Goal: Task Accomplishment & Management: Complete application form

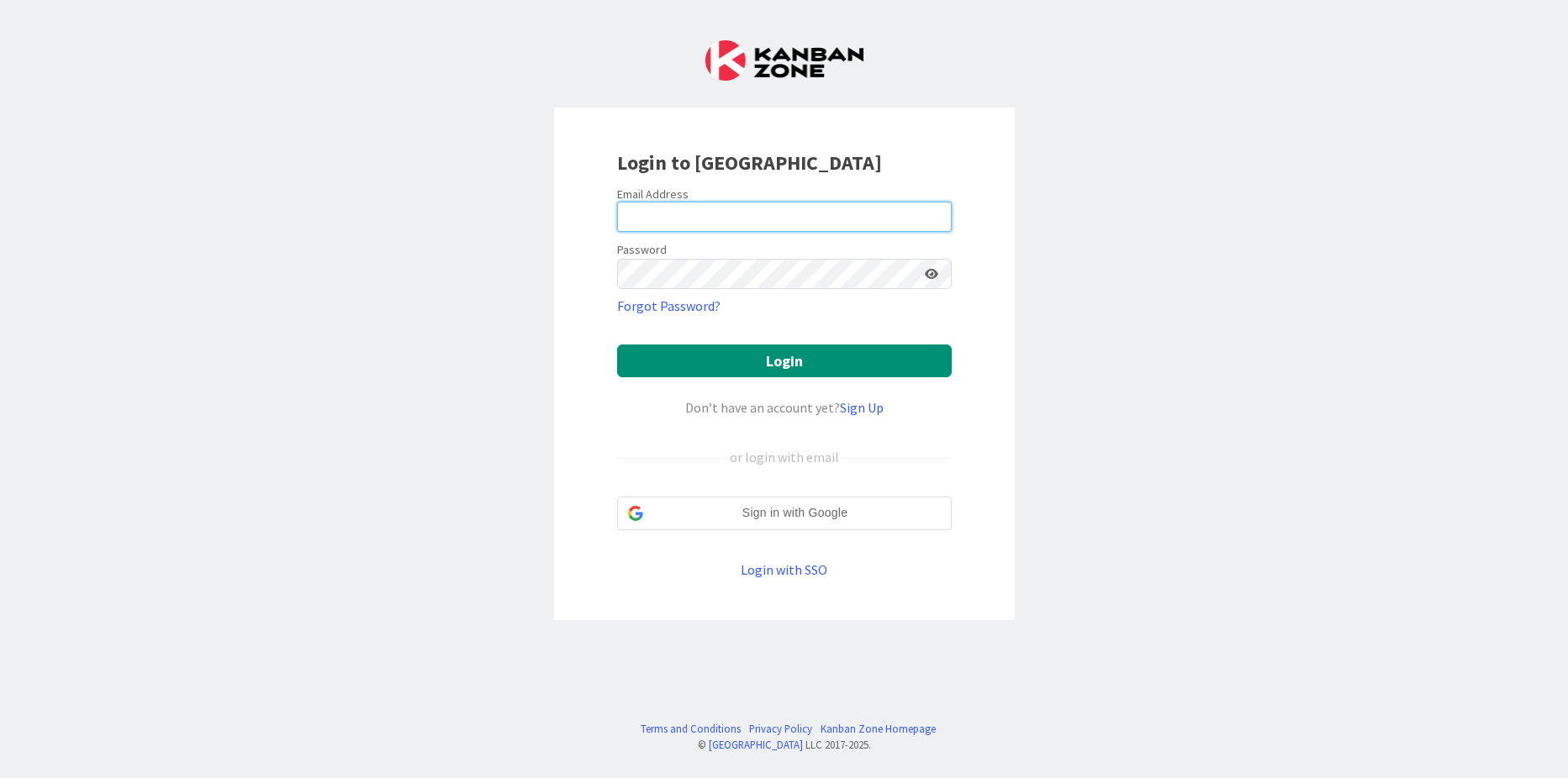
click at [793, 213] on input "email" at bounding box center [784, 217] width 335 height 31
type input "[EMAIL_ADDRESS][DOMAIN_NAME]"
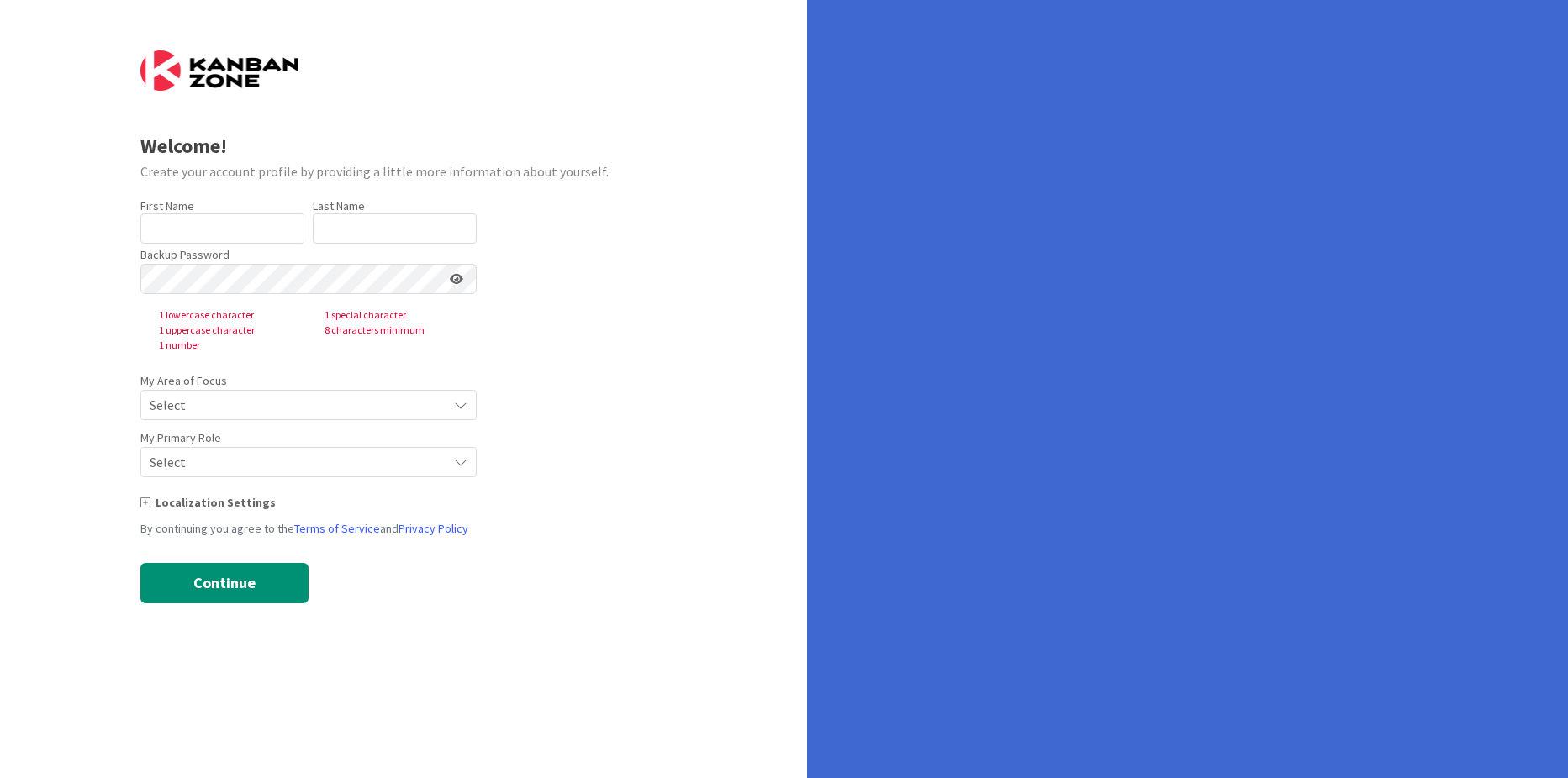
type input "Xojiakbar"
click at [397, 244] on div "Backup Password 1 lowercase character 1 special character 1 uppercase character…" at bounding box center [308, 298] width 336 height 109
click at [392, 240] on input "text" at bounding box center [393, 228] width 164 height 31
type input "[PERSON_NAME]"
type input "Baxtiyorbekov"
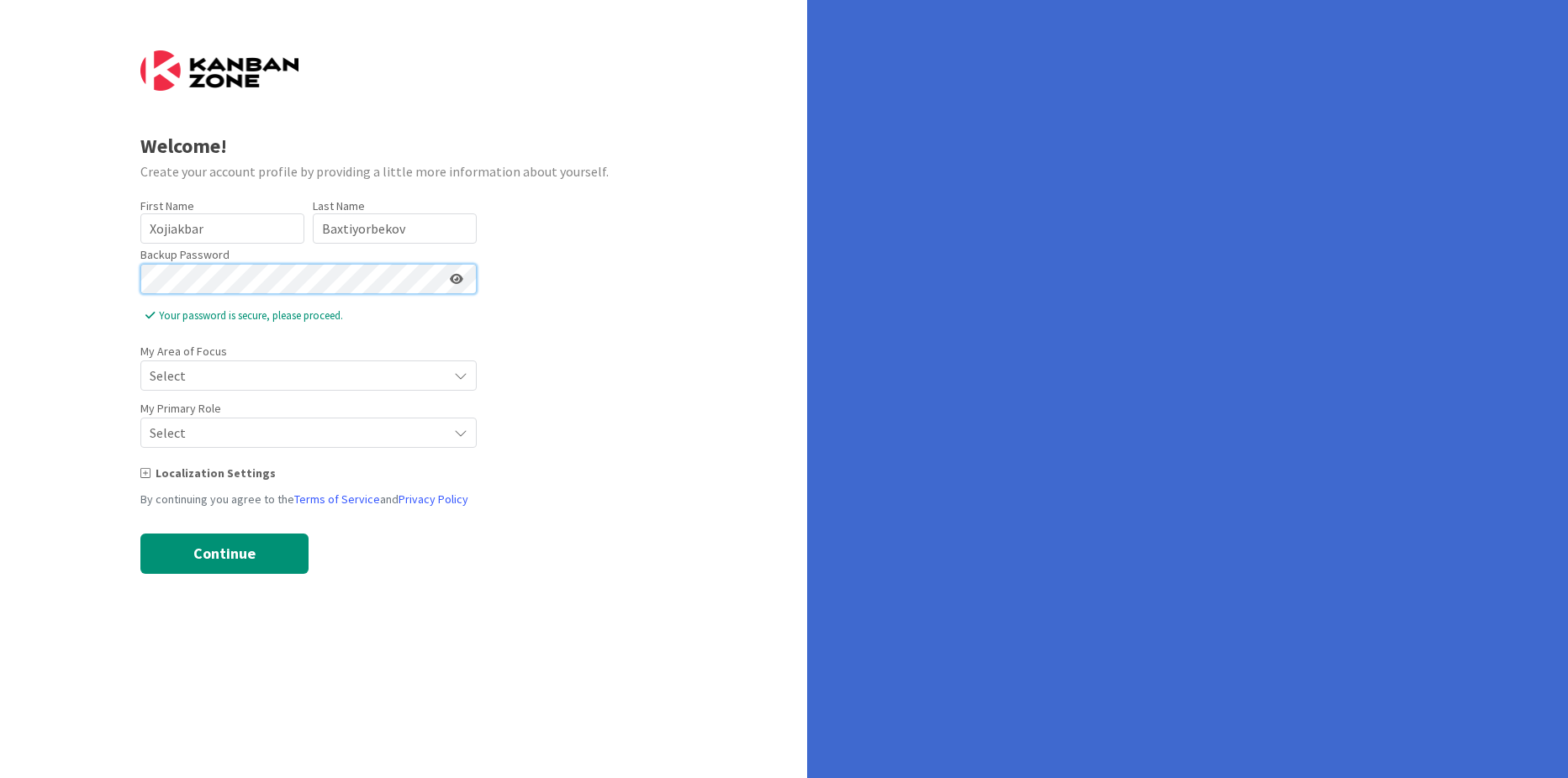
click at [99, 282] on div "Welcome! Create your account profile by providing a little more information abo…" at bounding box center [403, 389] width 807 height 778
click at [290, 368] on span "Select" at bounding box center [294, 376] width 289 height 24
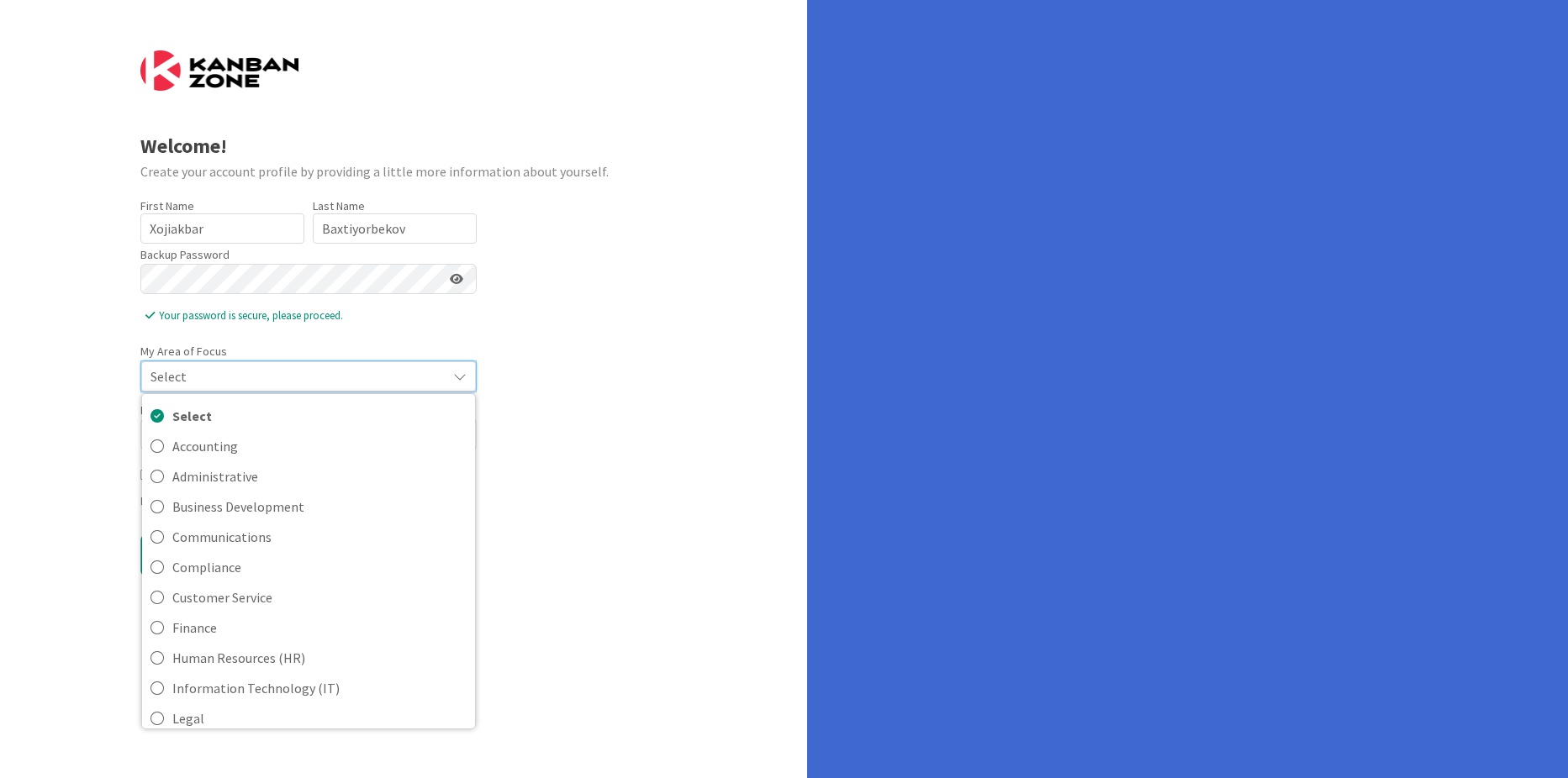
click at [616, 455] on form "Welcome! Create your account profile by providing a little more information abo…" at bounding box center [404, 313] width 527 height 525
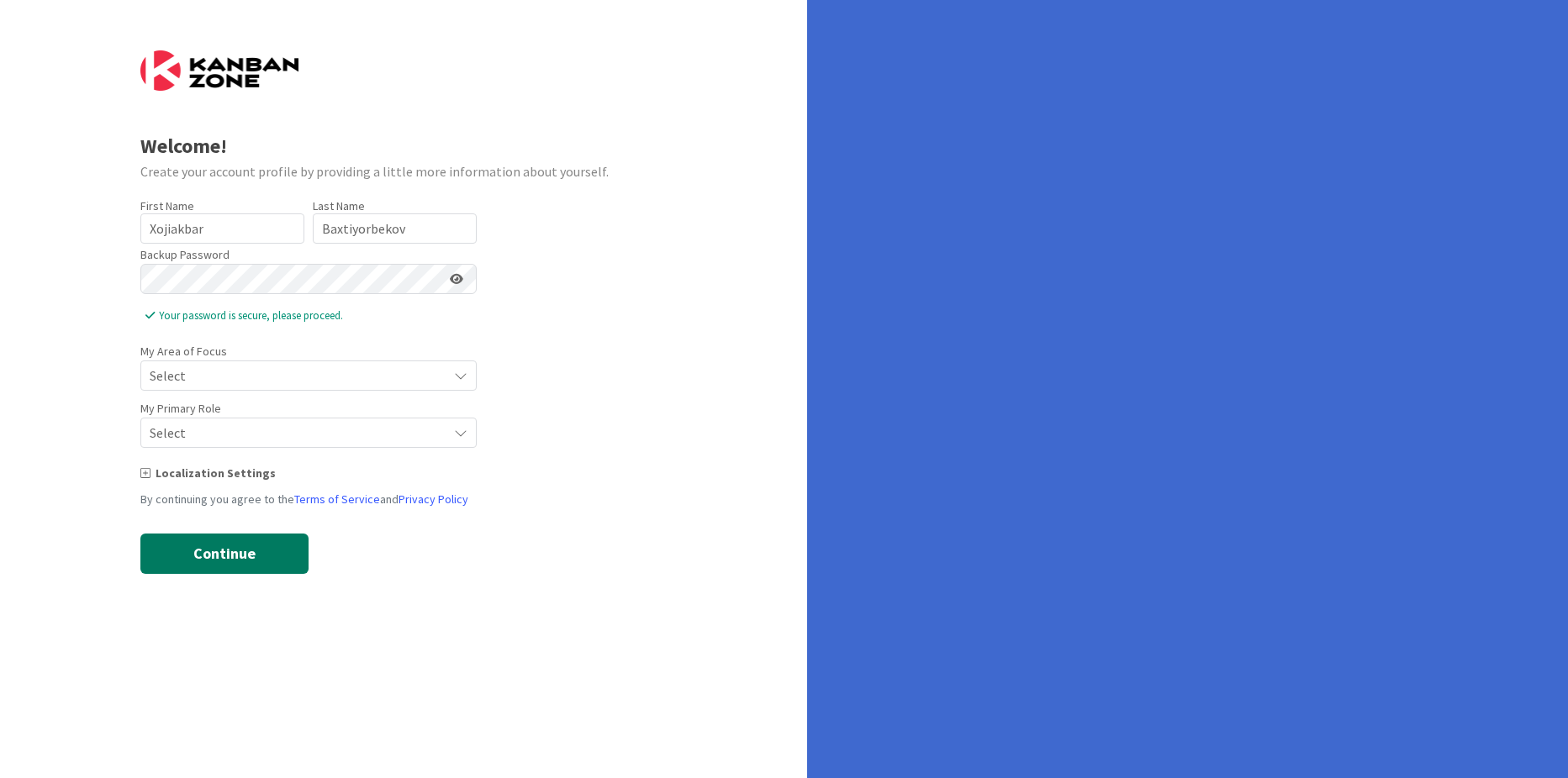
click at [246, 562] on button "Continue" at bounding box center [225, 554] width 168 height 41
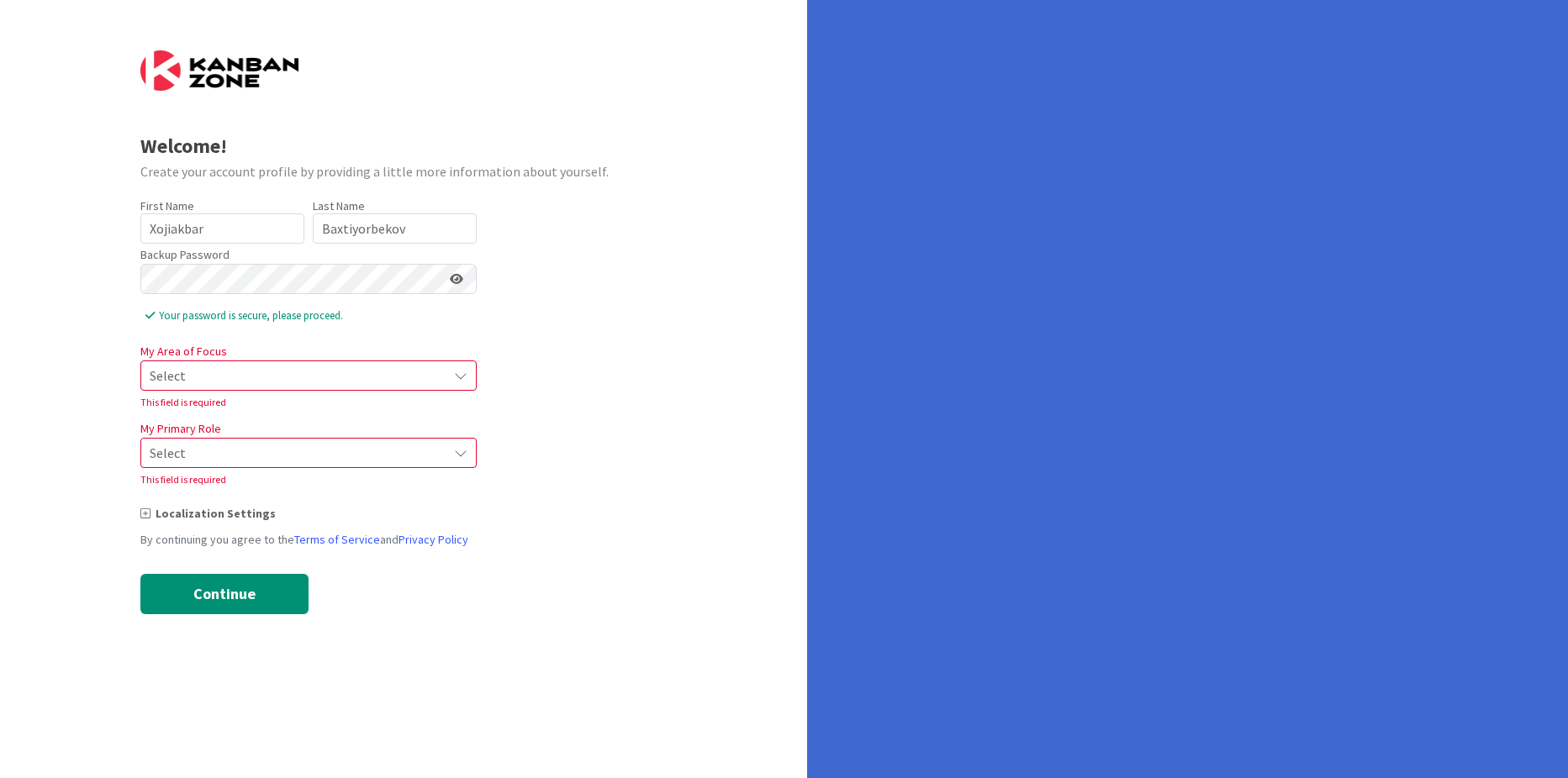
click at [335, 373] on span "Select" at bounding box center [294, 376] width 289 height 24
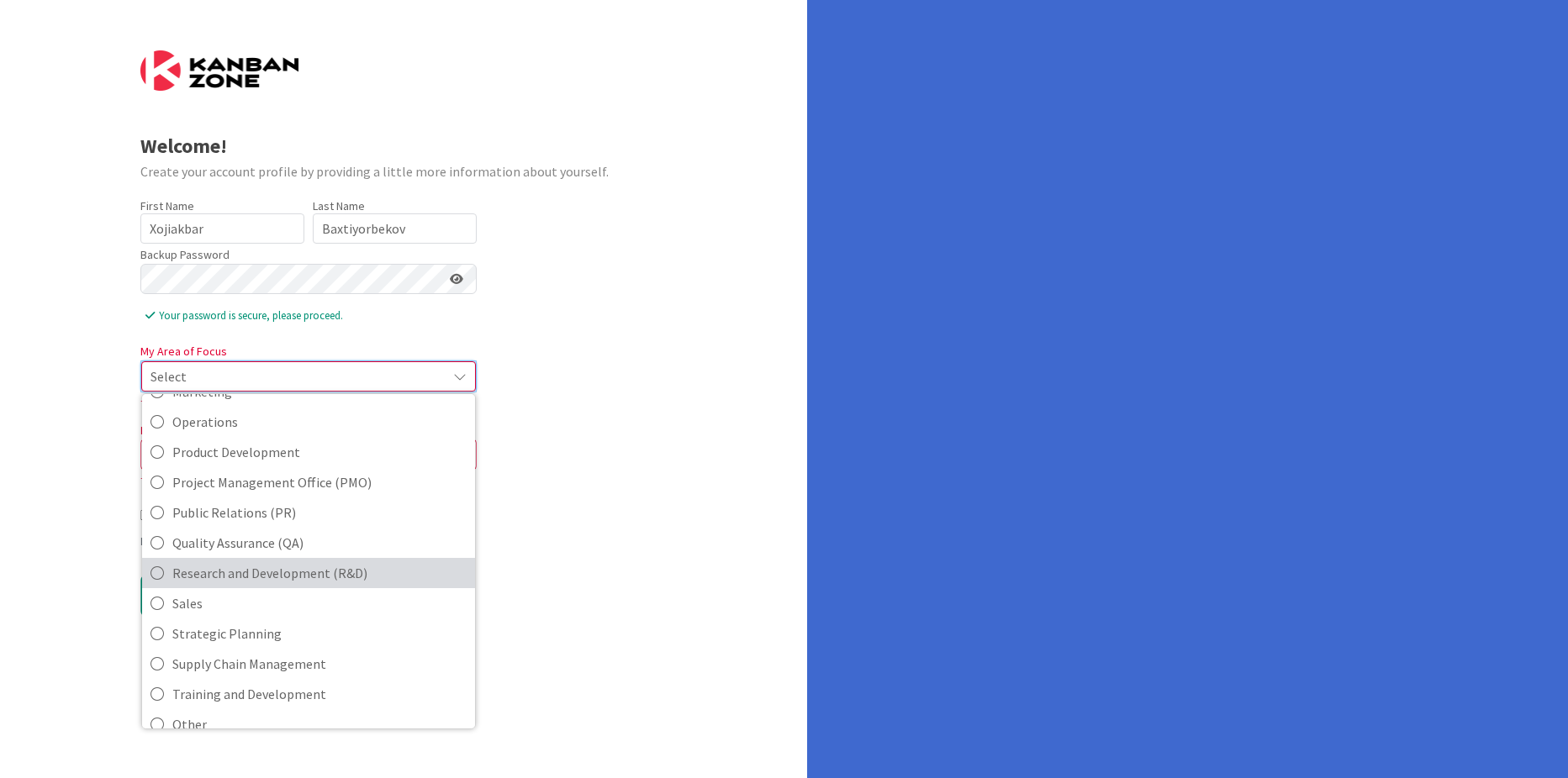
scroll to position [375, 0]
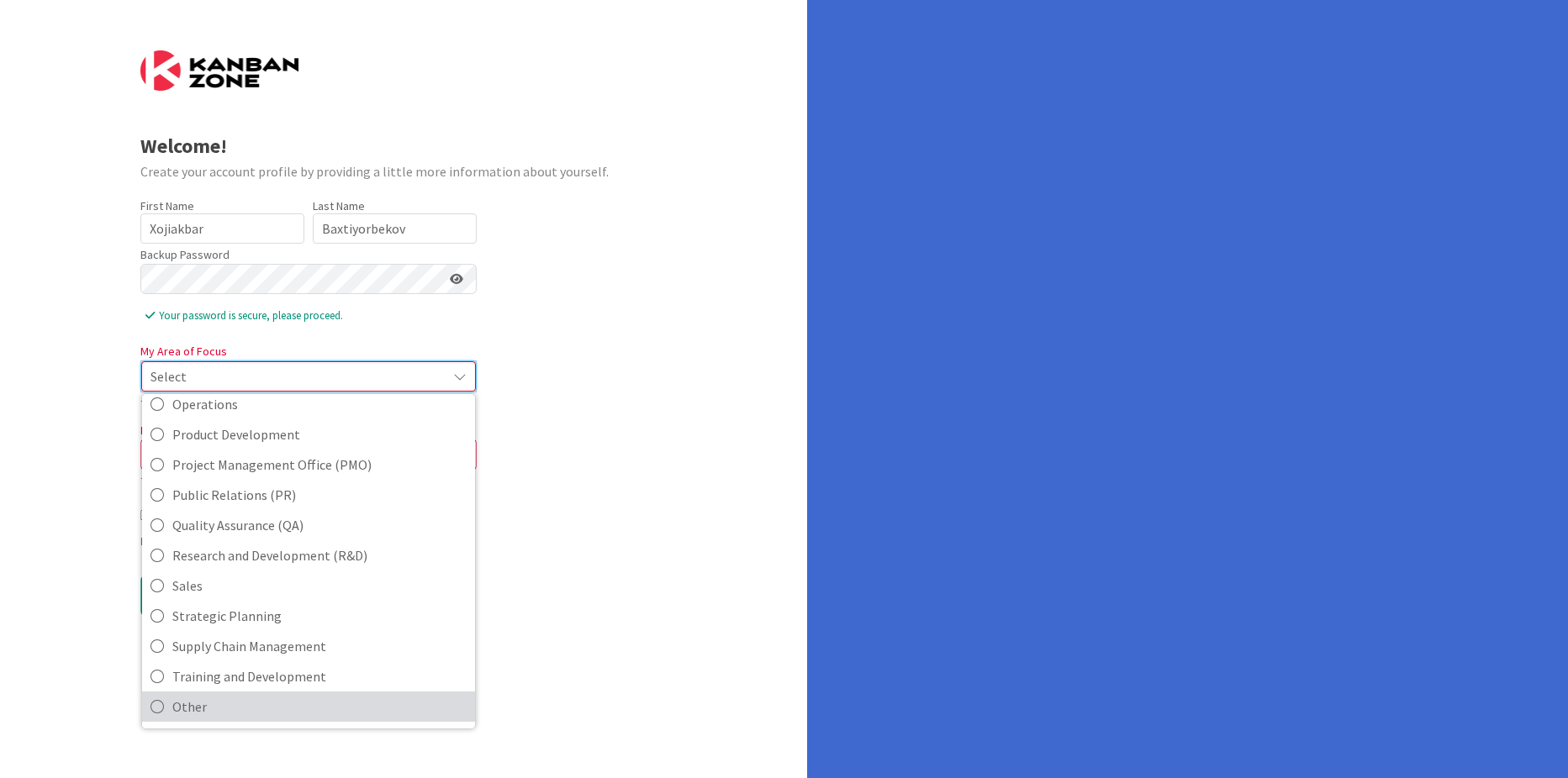
click at [221, 708] on span "Other" at bounding box center [319, 706] width 294 height 25
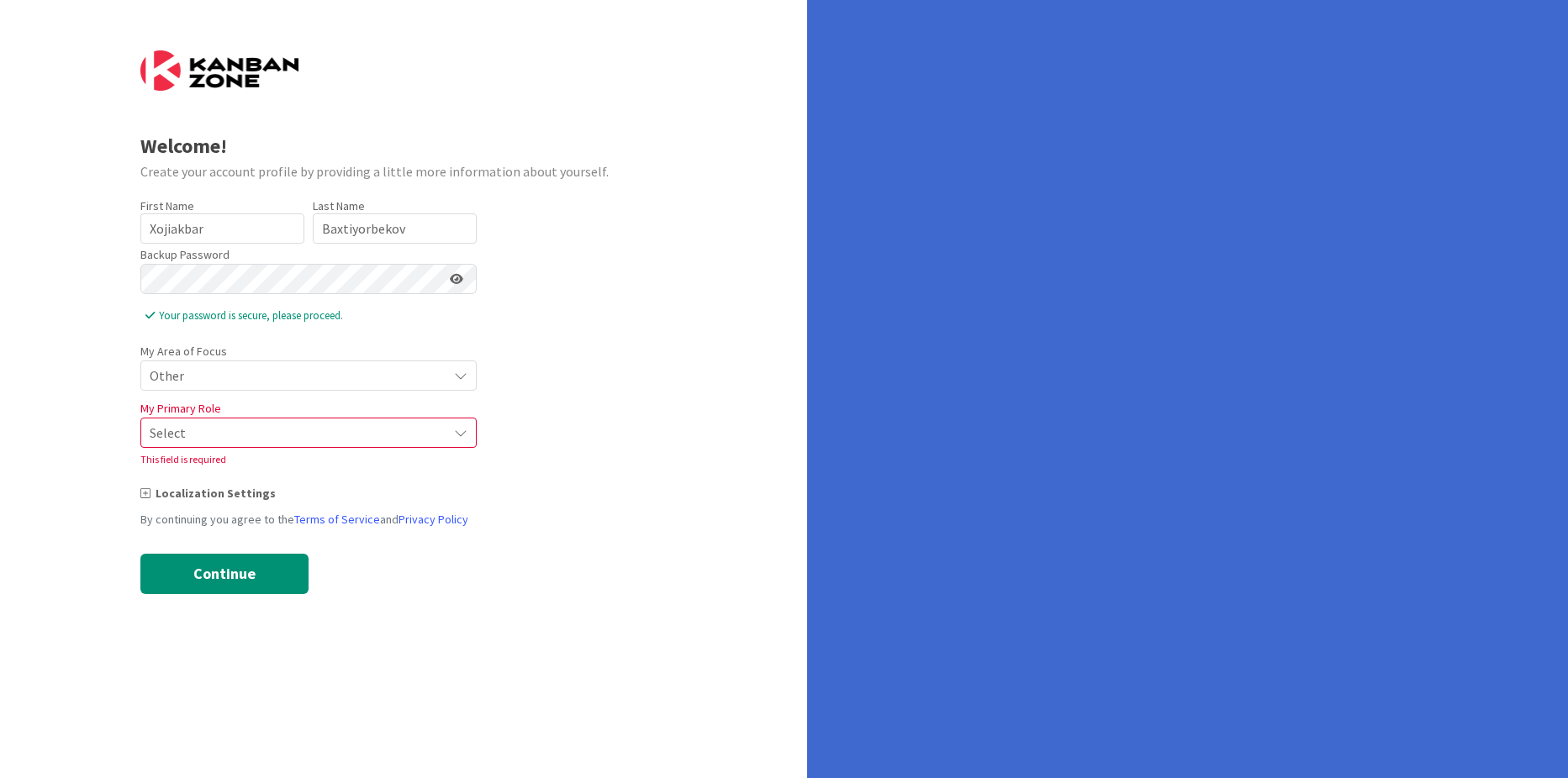
click at [262, 436] on span "Select" at bounding box center [294, 433] width 289 height 24
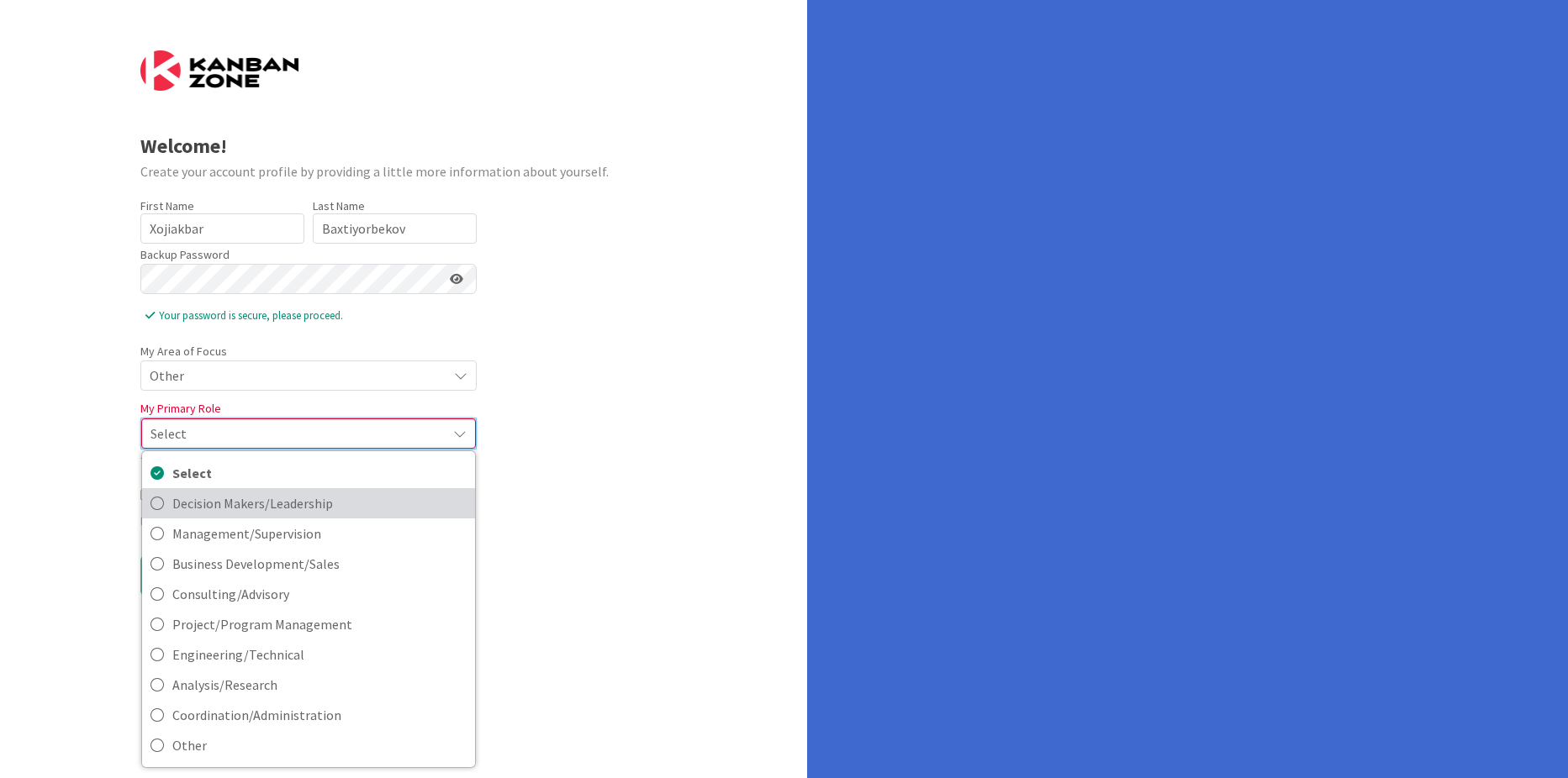
click at [269, 511] on span "Decision Makers/Leadership" at bounding box center [319, 502] width 294 height 25
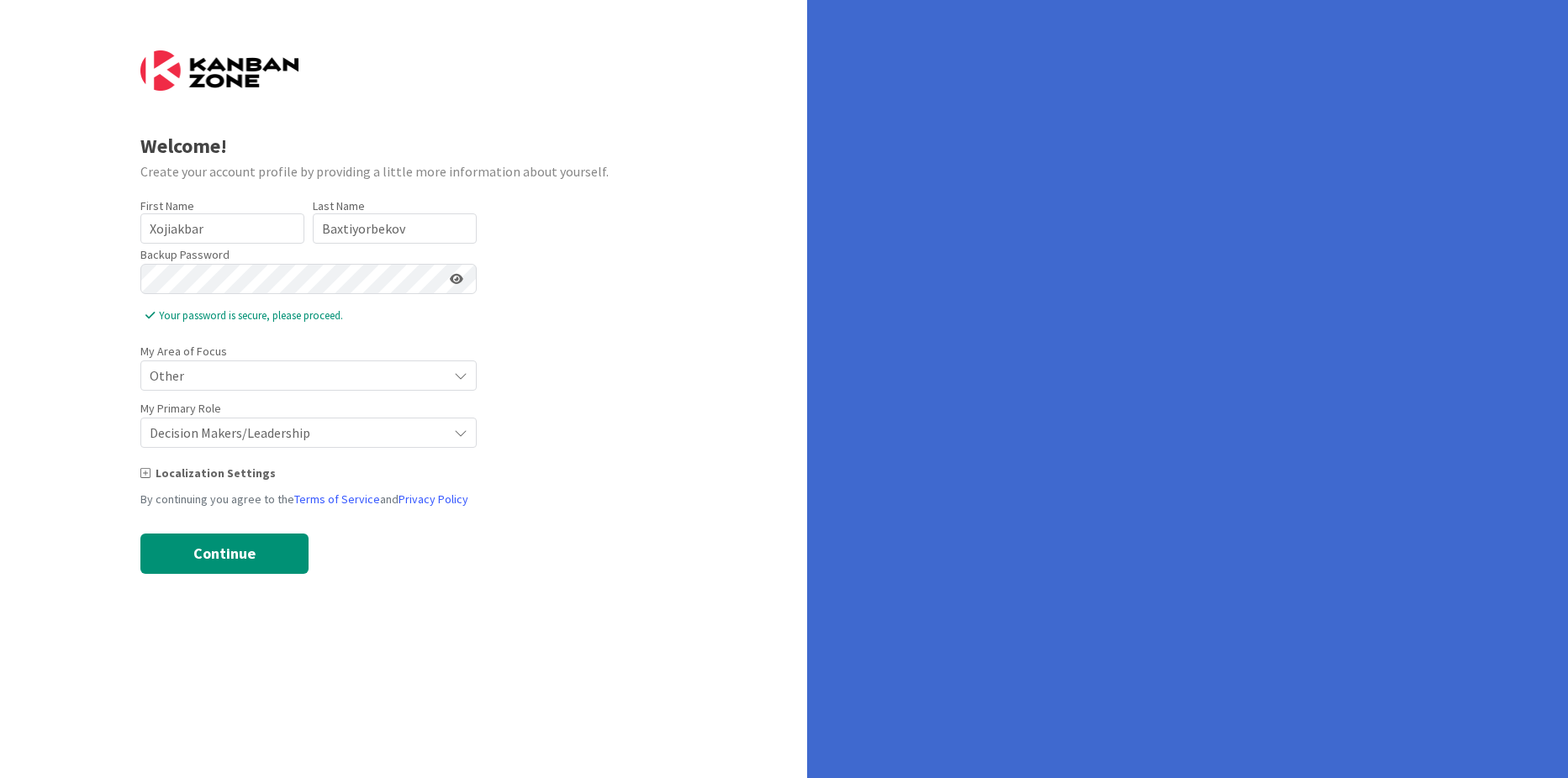
click at [307, 432] on span "Decision Makers/Leadership" at bounding box center [294, 433] width 289 height 24
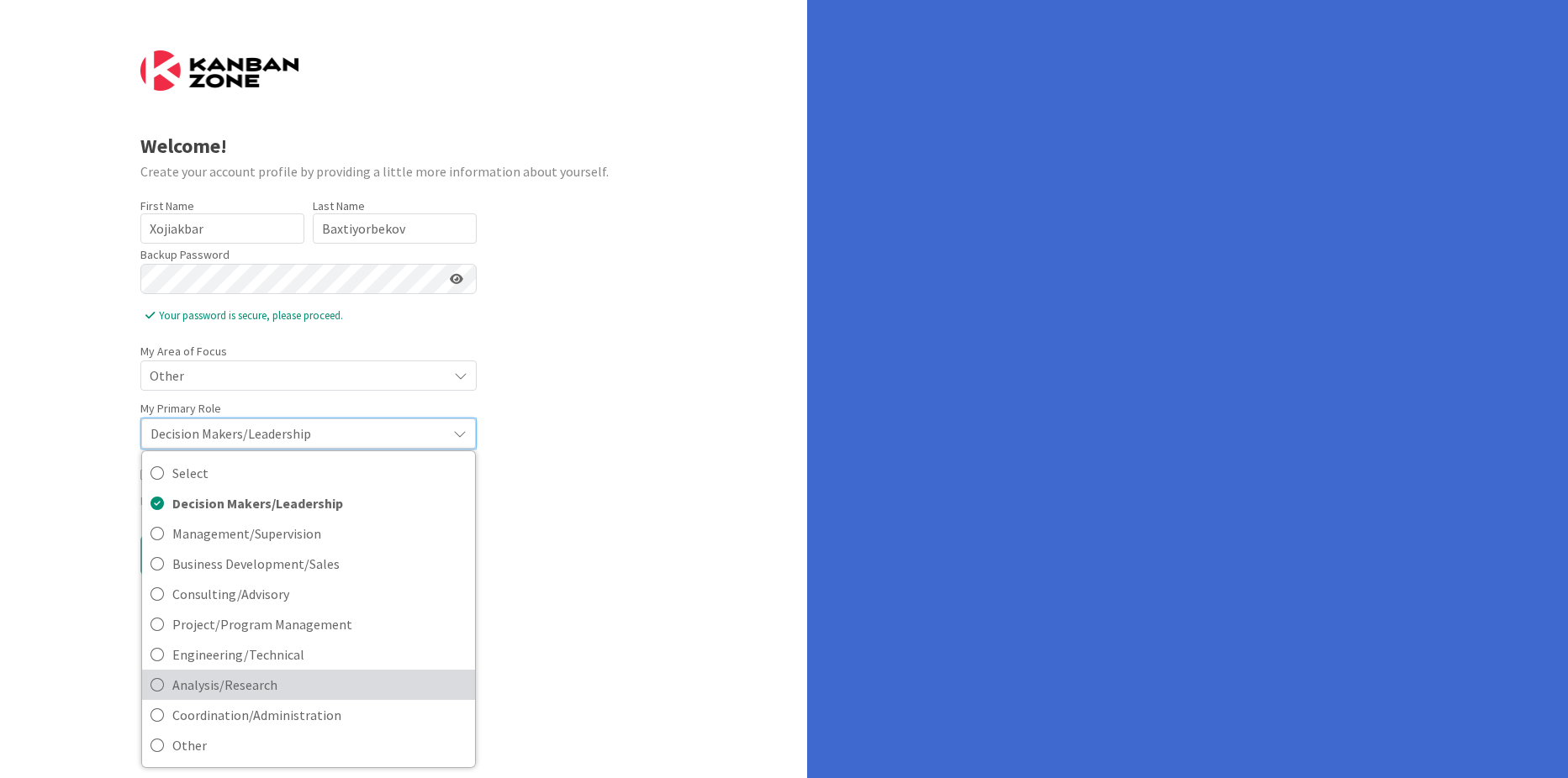
click at [273, 685] on span "Analysis/Research" at bounding box center [319, 684] width 294 height 25
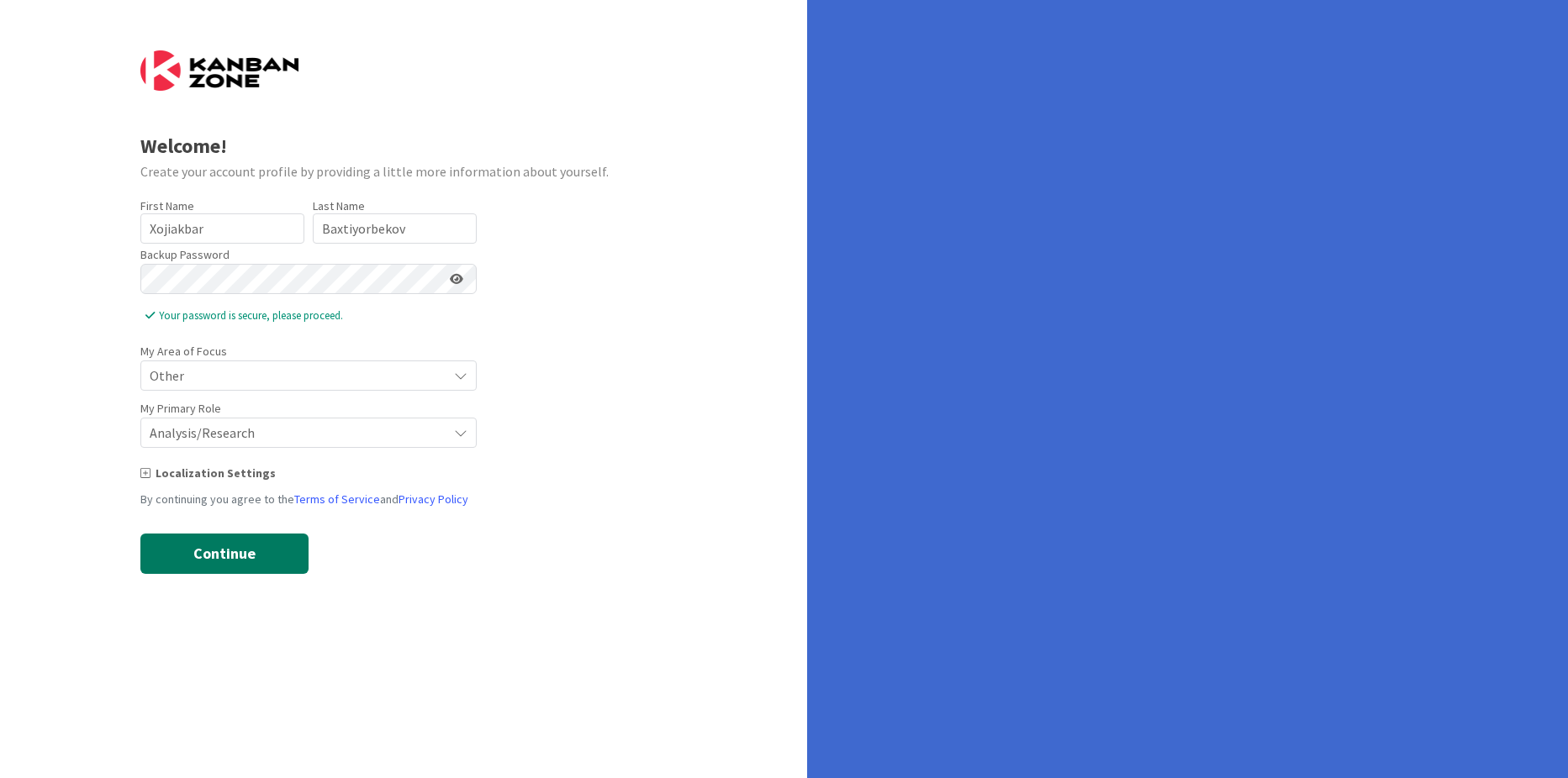
click at [214, 537] on button "Continue" at bounding box center [225, 554] width 168 height 41
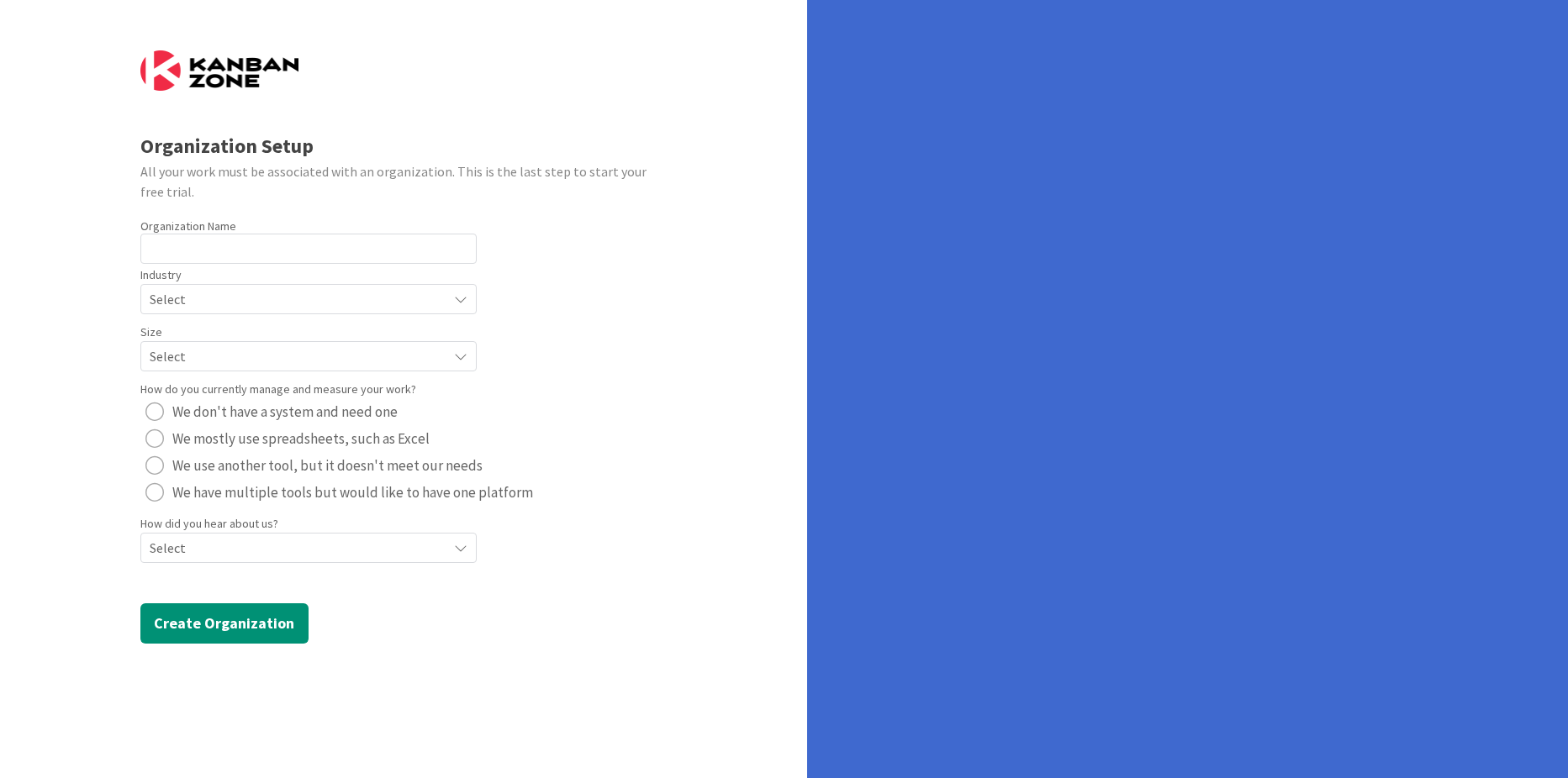
click at [149, 411] on div "radio" at bounding box center [155, 411] width 19 height 19
click at [237, 549] on span "Select" at bounding box center [294, 548] width 289 height 24
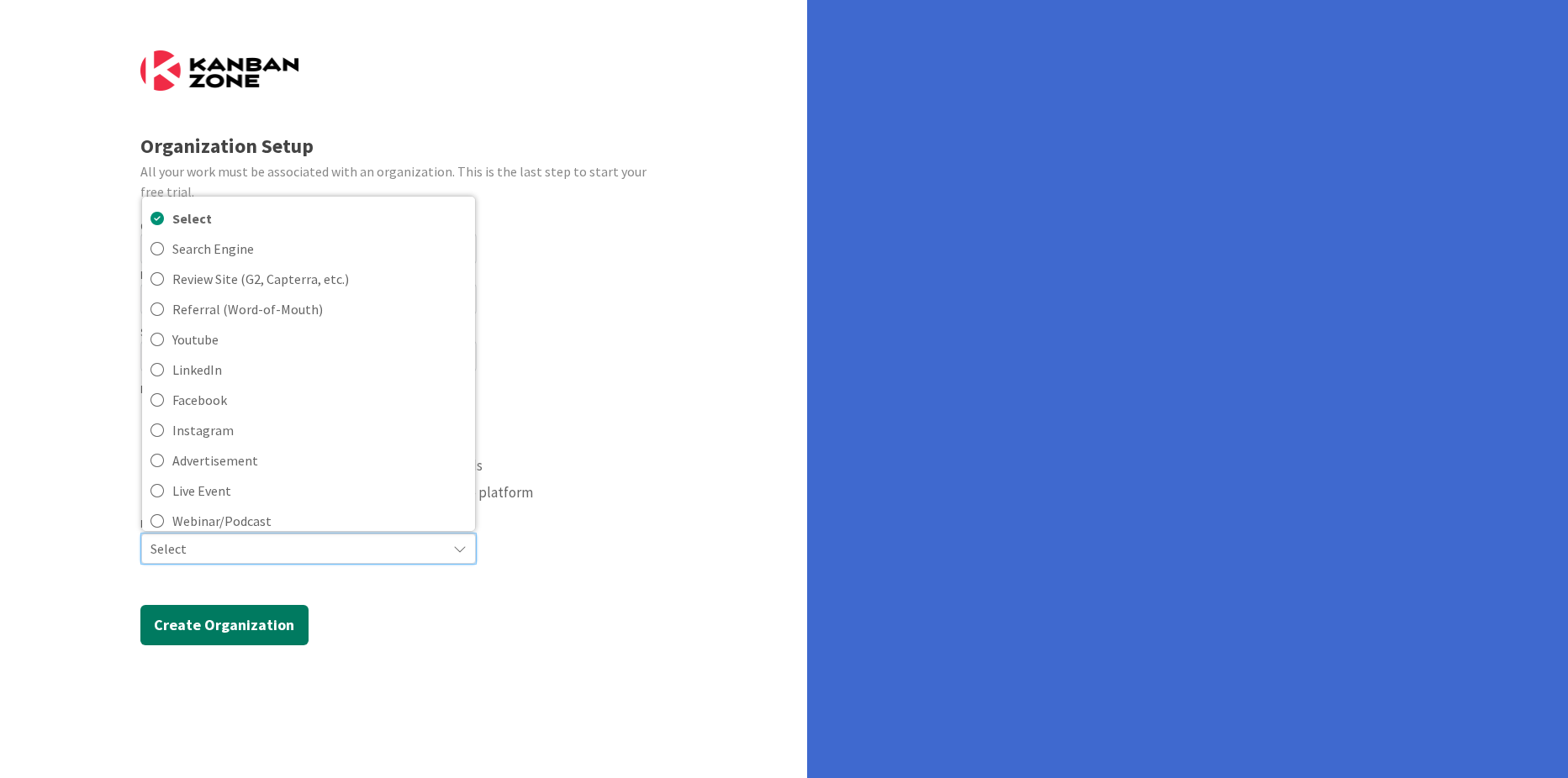
click at [235, 636] on button "Create Organization" at bounding box center [225, 625] width 168 height 41
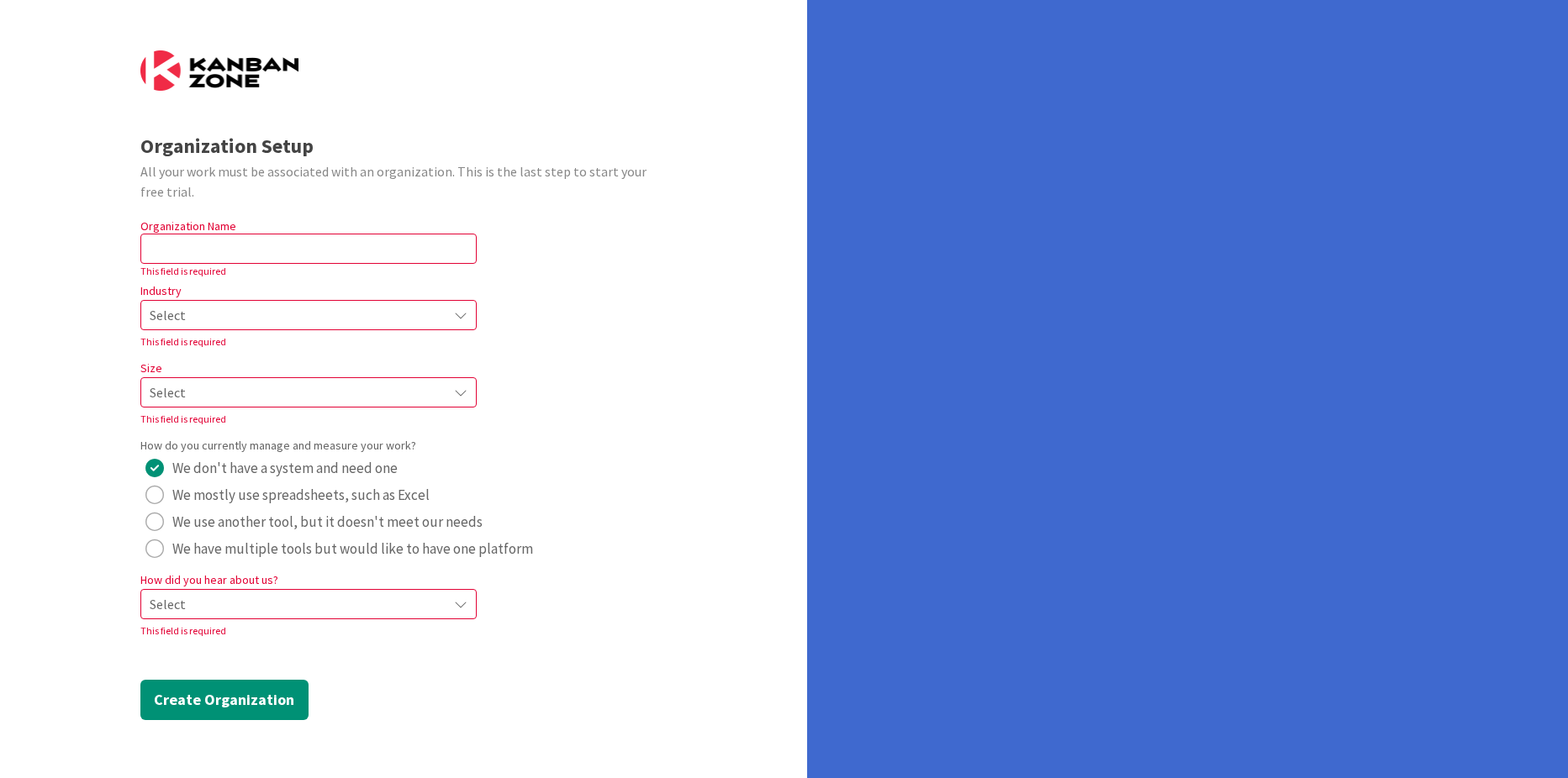
click at [288, 618] on div "Select" at bounding box center [308, 604] width 336 height 31
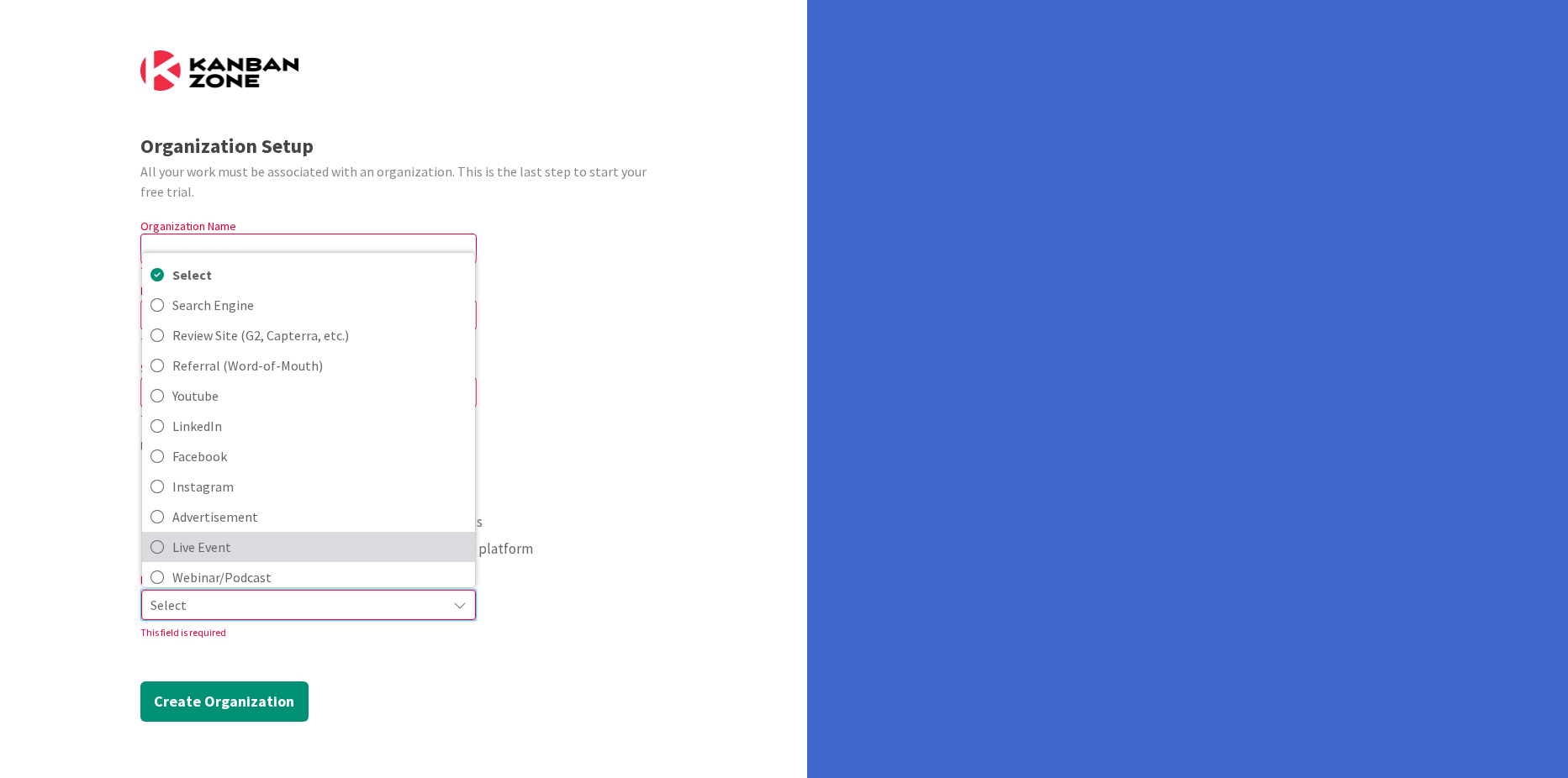
click at [224, 551] on span "Live Event" at bounding box center [319, 546] width 294 height 25
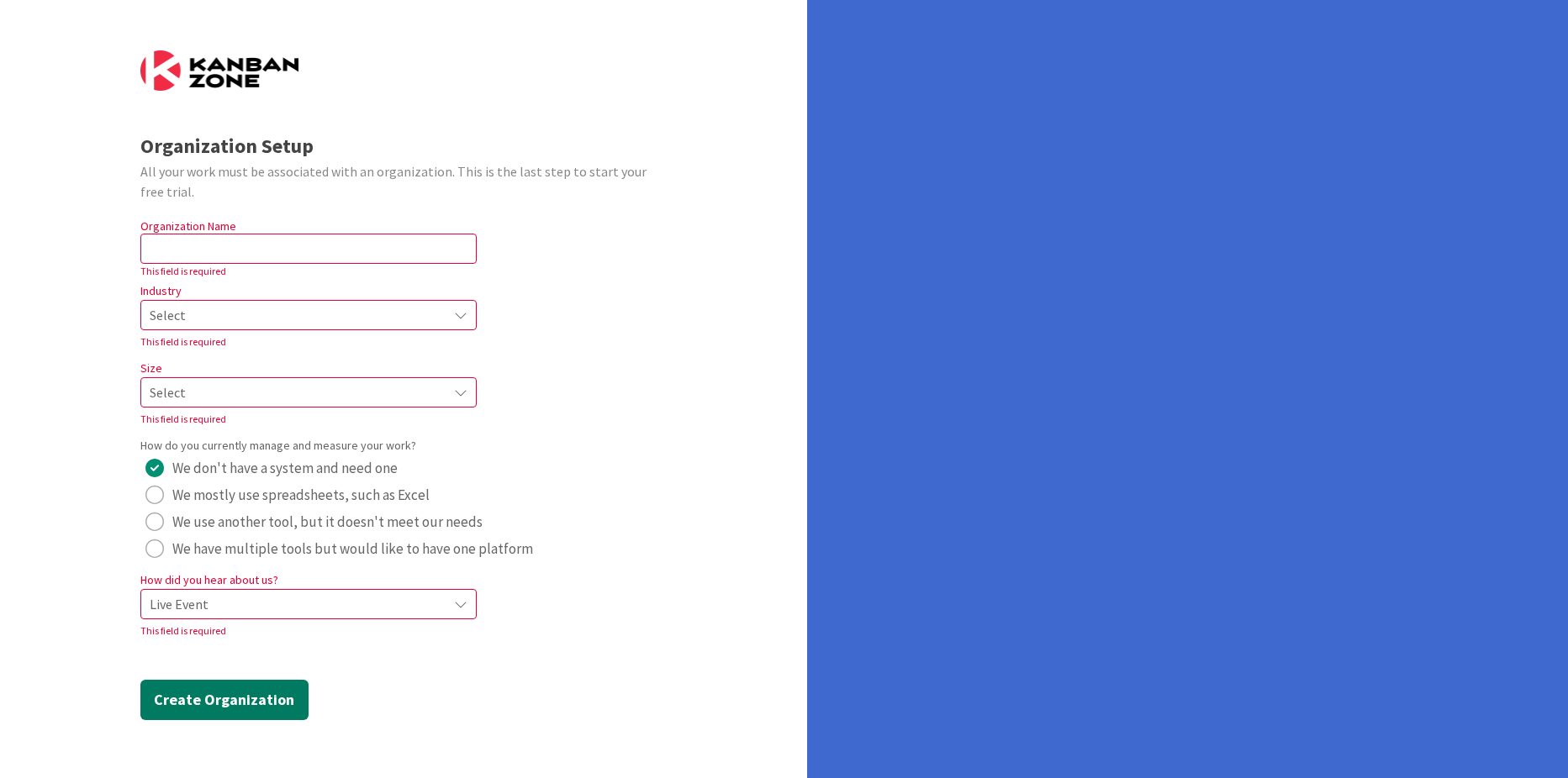
click at [242, 718] on button "Create Organization" at bounding box center [225, 700] width 168 height 41
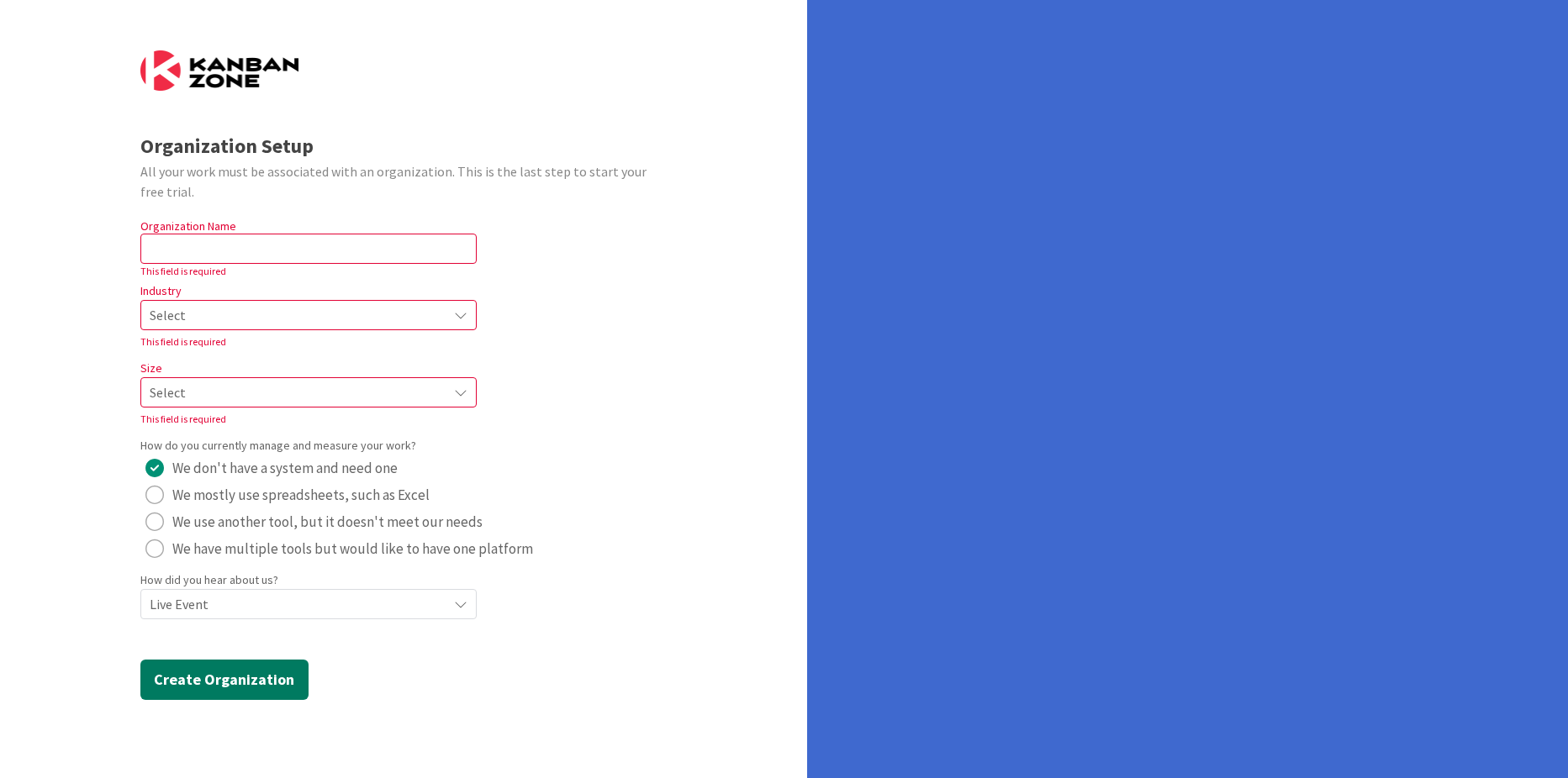
click at [246, 680] on button "Create Organization" at bounding box center [225, 680] width 168 height 41
click at [271, 673] on button "Create Organization" at bounding box center [225, 680] width 168 height 41
click at [257, 683] on button "Create Organization" at bounding box center [225, 680] width 168 height 41
click at [330, 260] on input "text" at bounding box center [308, 249] width 336 height 31
type input "We teach"
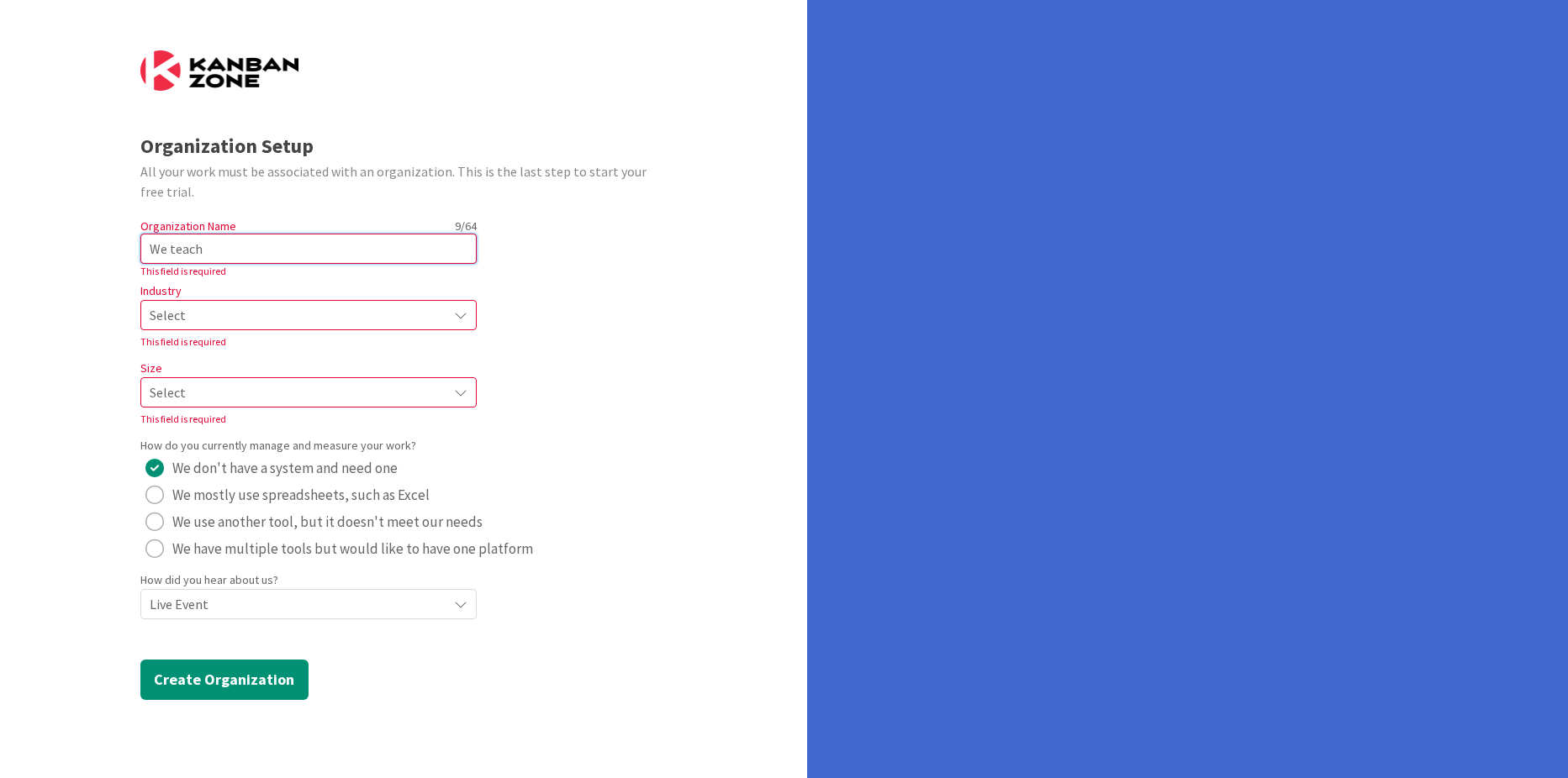
click at [141, 455] on button "We don't have a system and need one" at bounding box center [272, 468] width 263 height 27
drag, startPoint x: 329, startPoint y: 333, endPoint x: 306, endPoint y: 333, distance: 23.0
click at [329, 334] on div "Industry Select This field is required" at bounding box center [308, 314] width 336 height 70
click at [314, 323] on span "Select" at bounding box center [294, 315] width 289 height 24
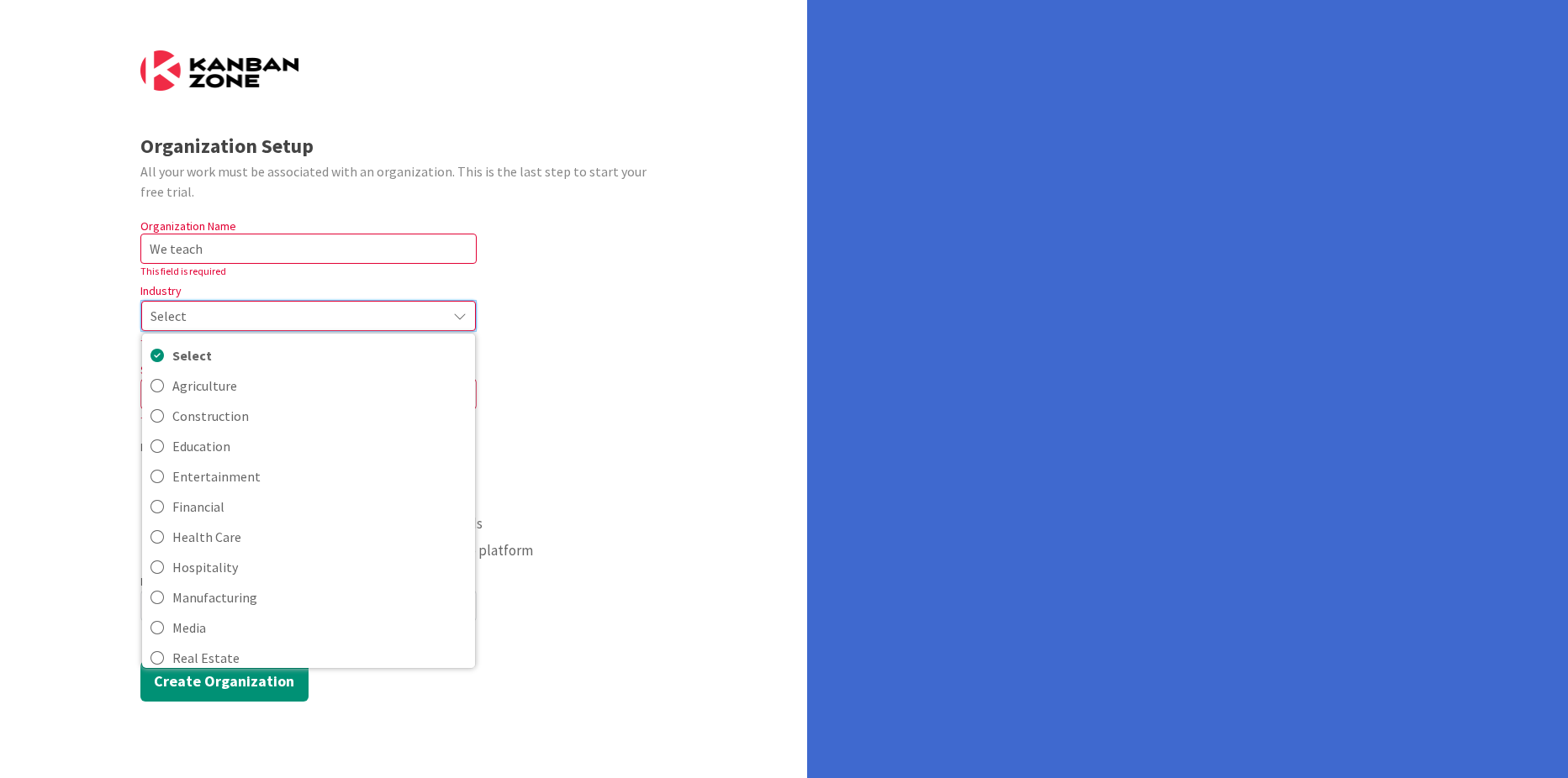
click at [301, 324] on span "Select" at bounding box center [294, 316] width 287 height 24
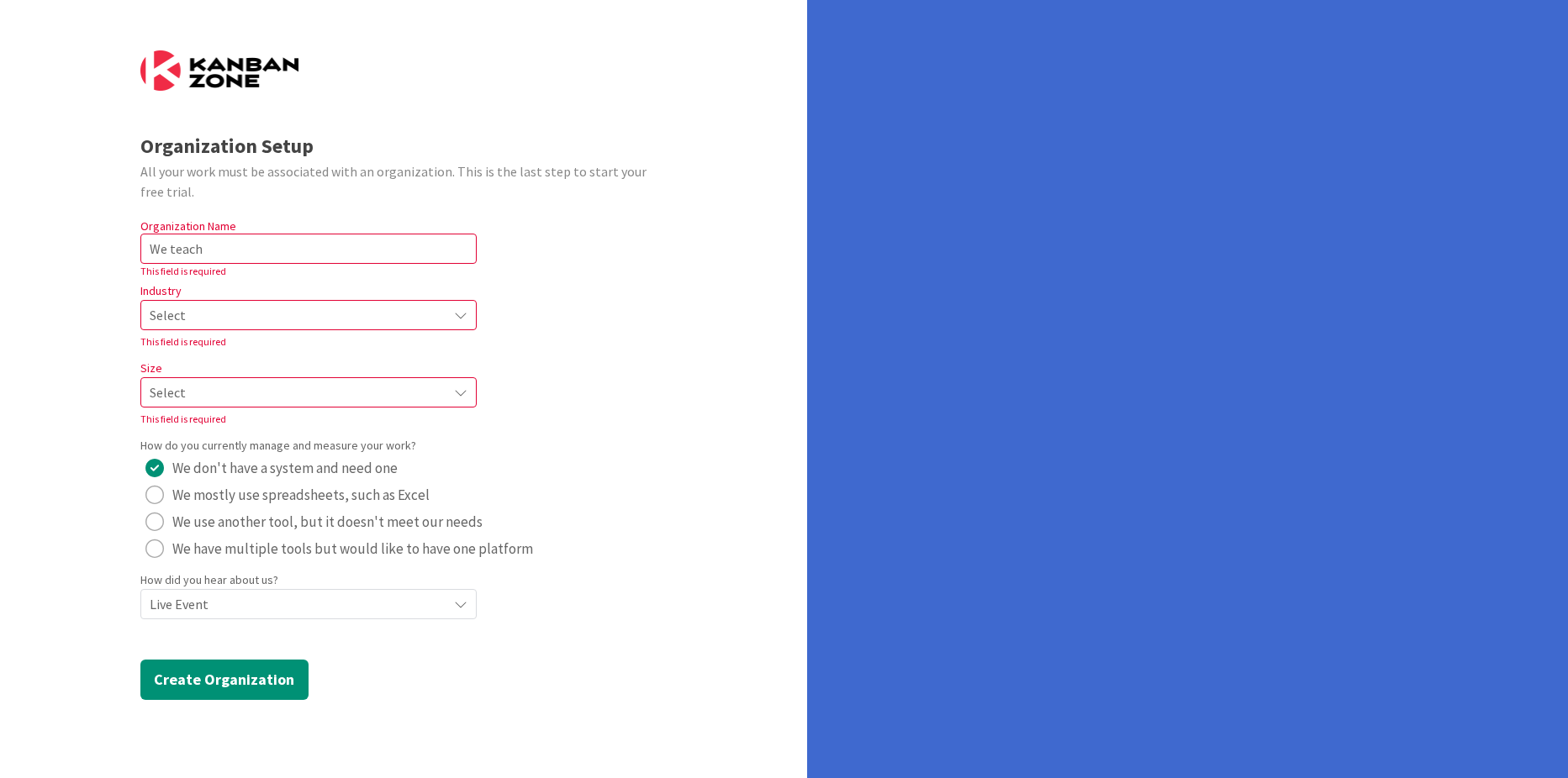
click at [301, 314] on span "Select" at bounding box center [294, 315] width 289 height 24
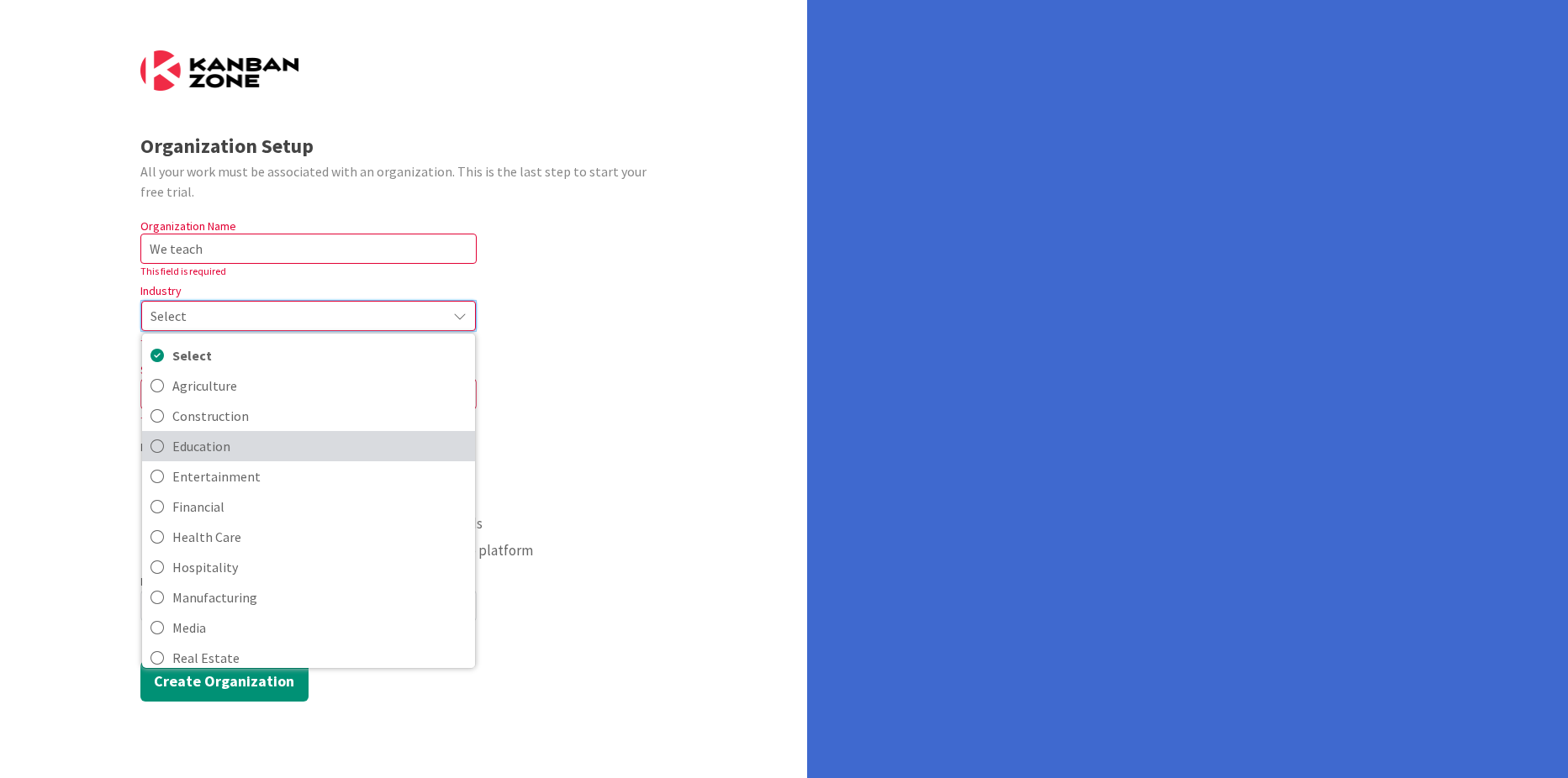
click at [224, 446] on span "Education" at bounding box center [319, 446] width 294 height 25
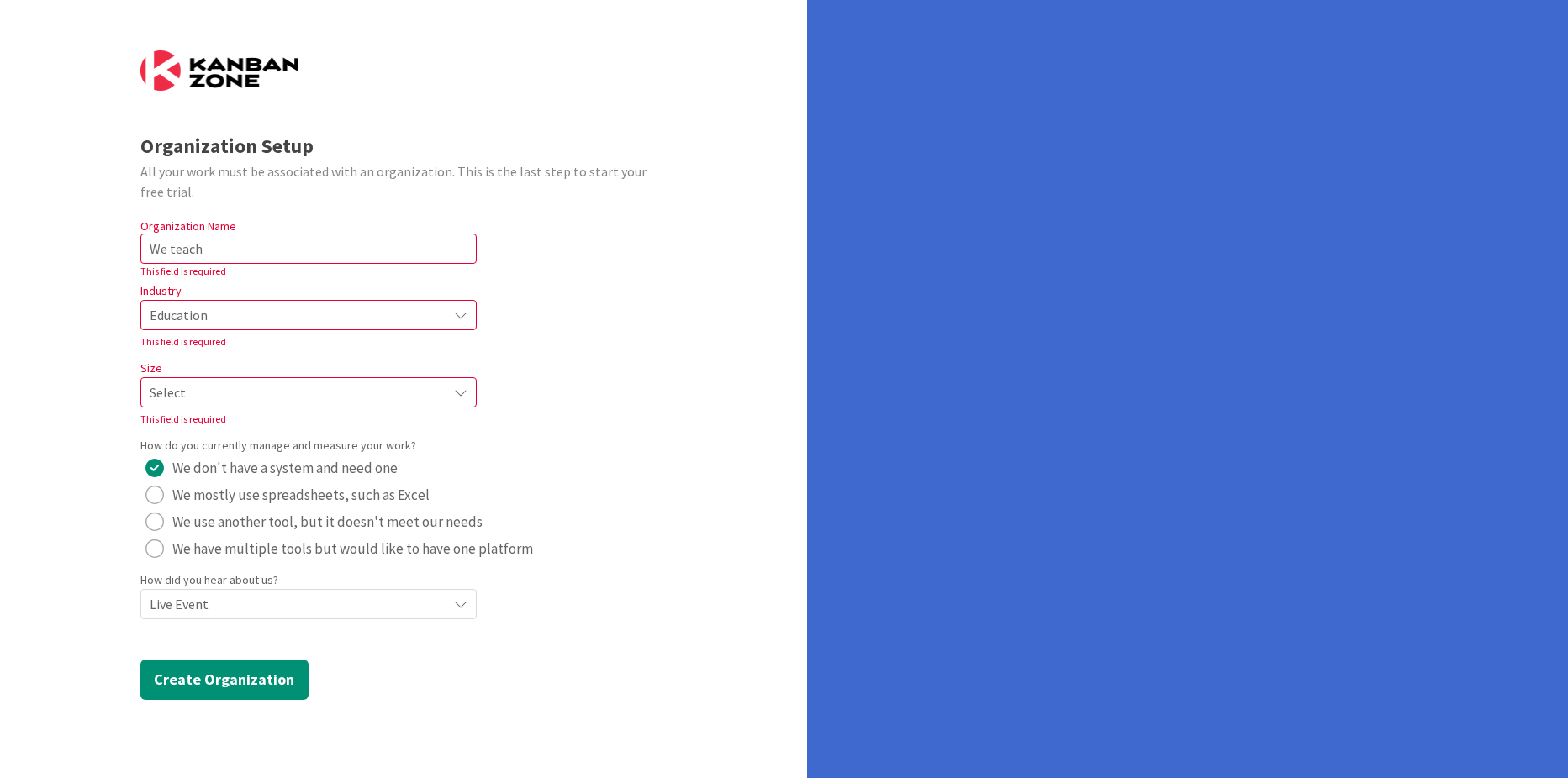
click at [222, 392] on span "Select" at bounding box center [294, 392] width 289 height 24
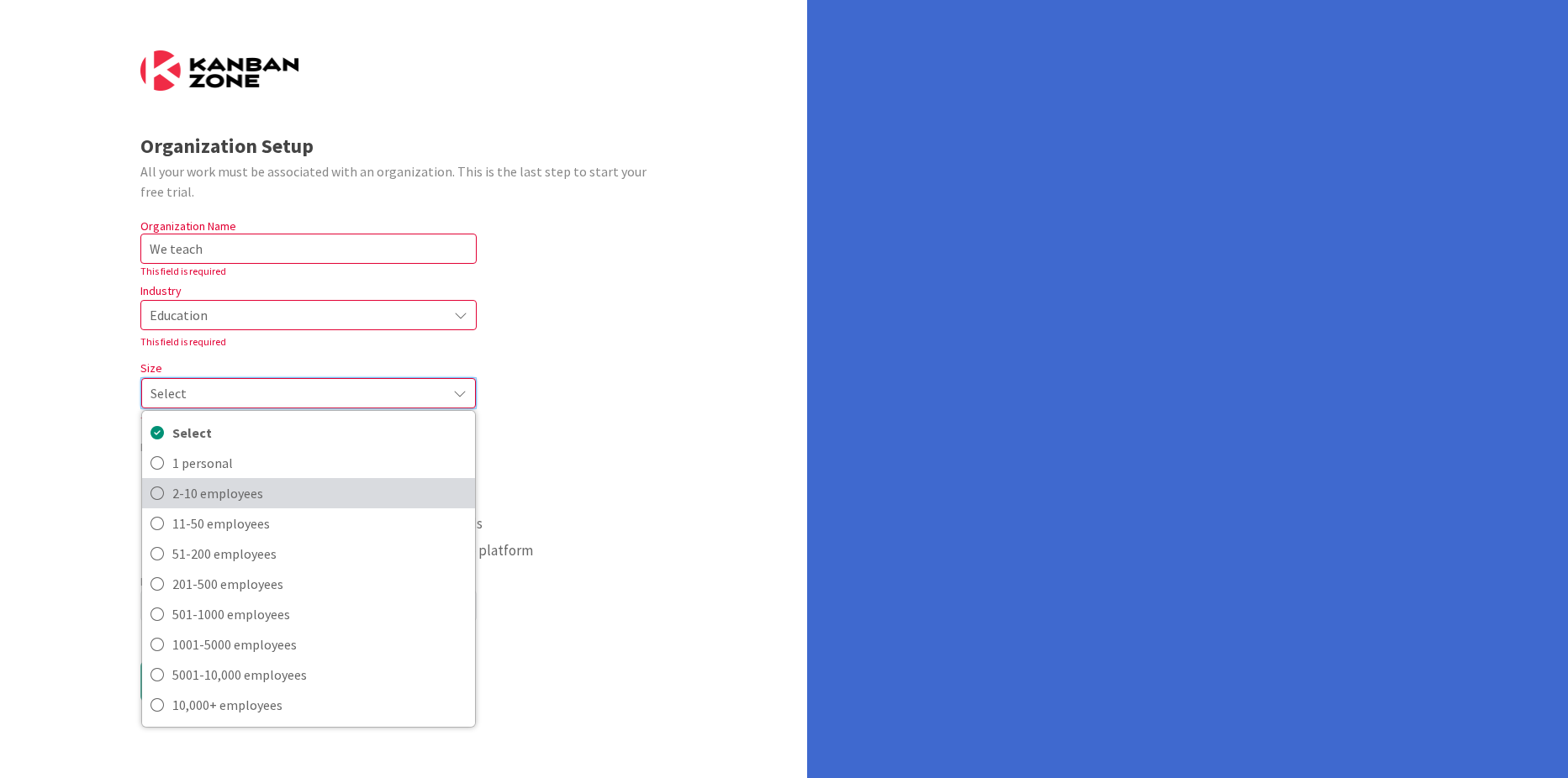
click at [234, 496] on span "2-10 employees" at bounding box center [319, 493] width 294 height 25
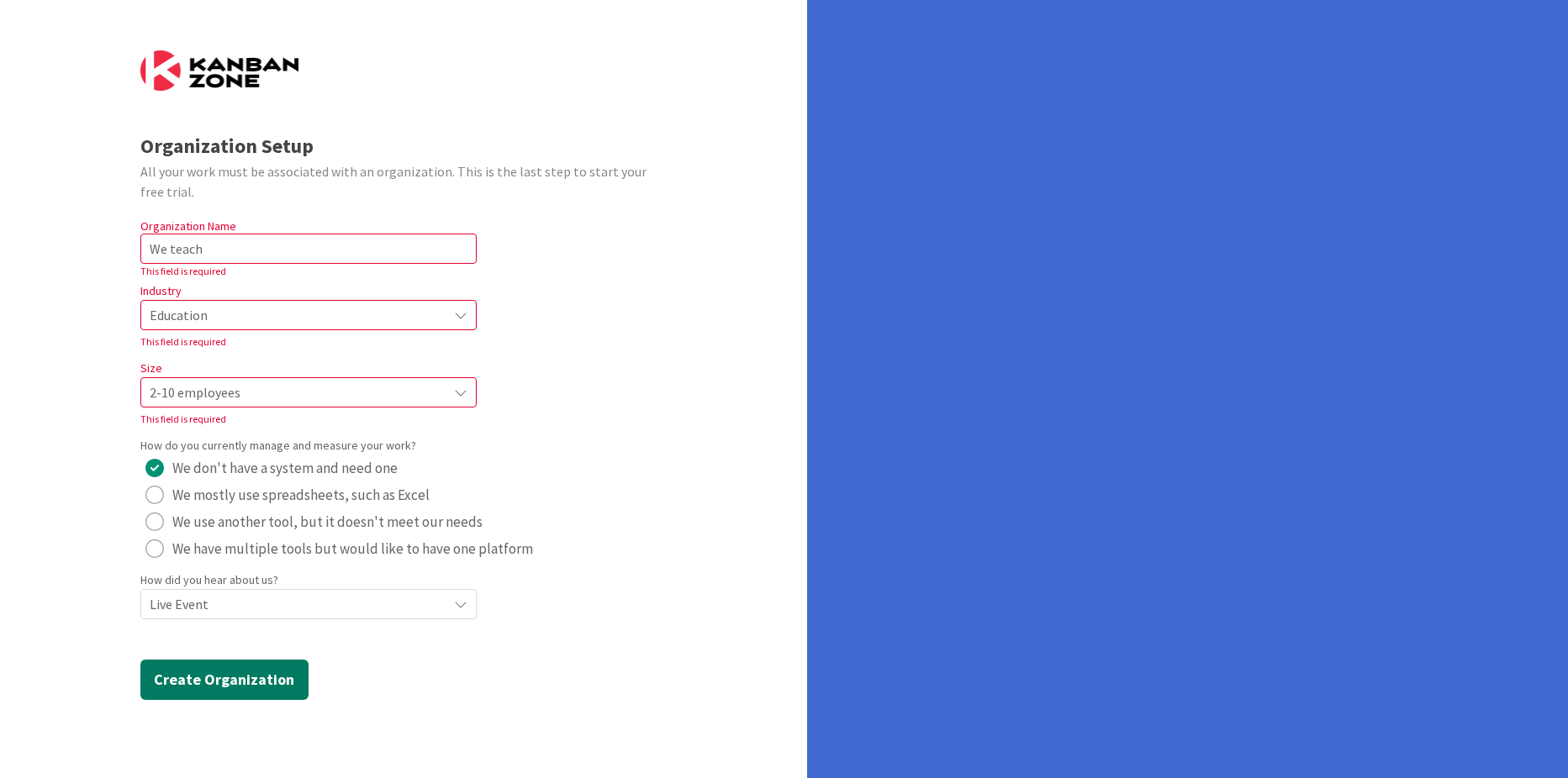
click at [234, 687] on button "Create Organization" at bounding box center [225, 680] width 168 height 41
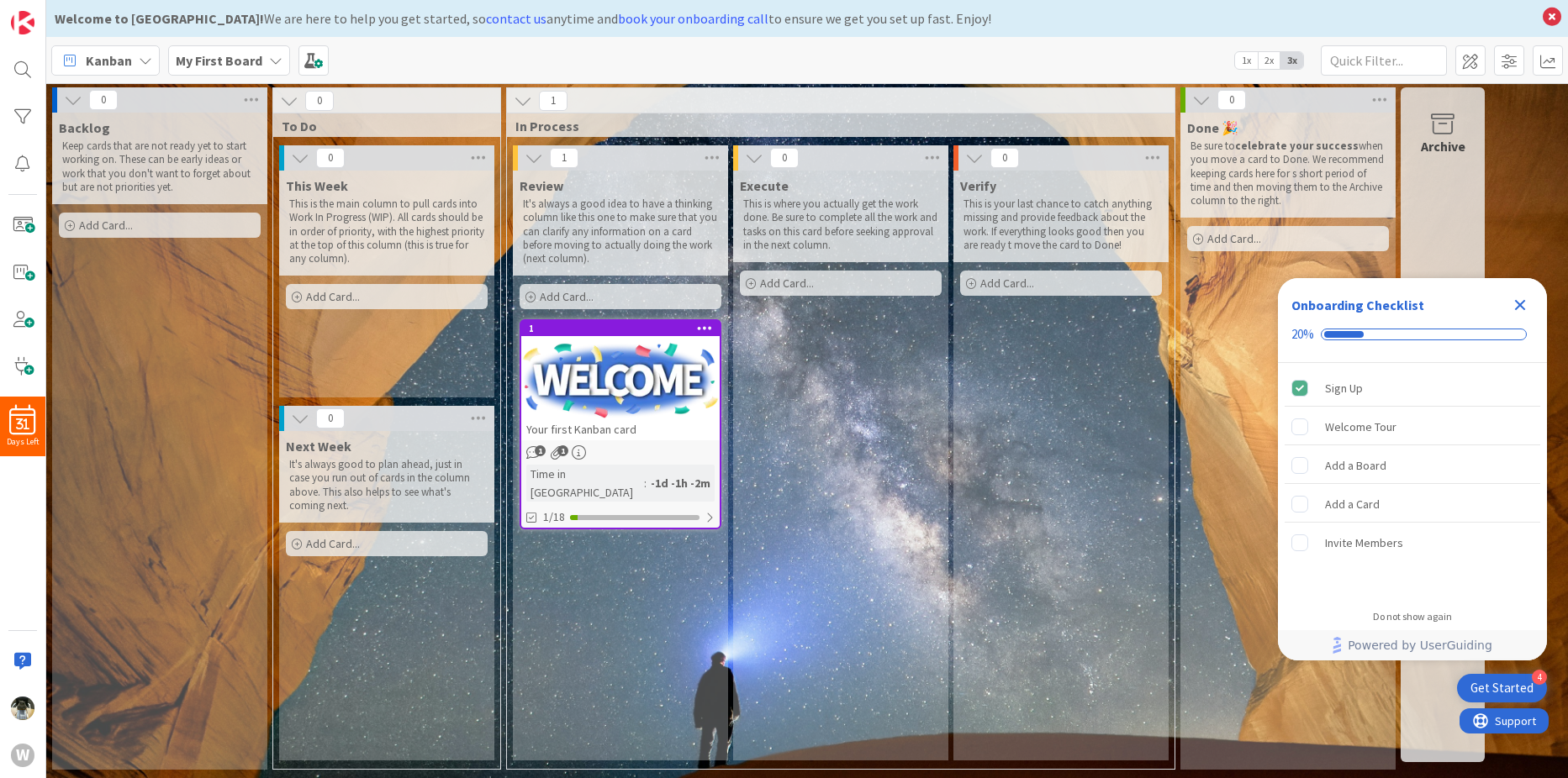
click at [1527, 307] on icon "Close Checklist" at bounding box center [1519, 305] width 20 height 20
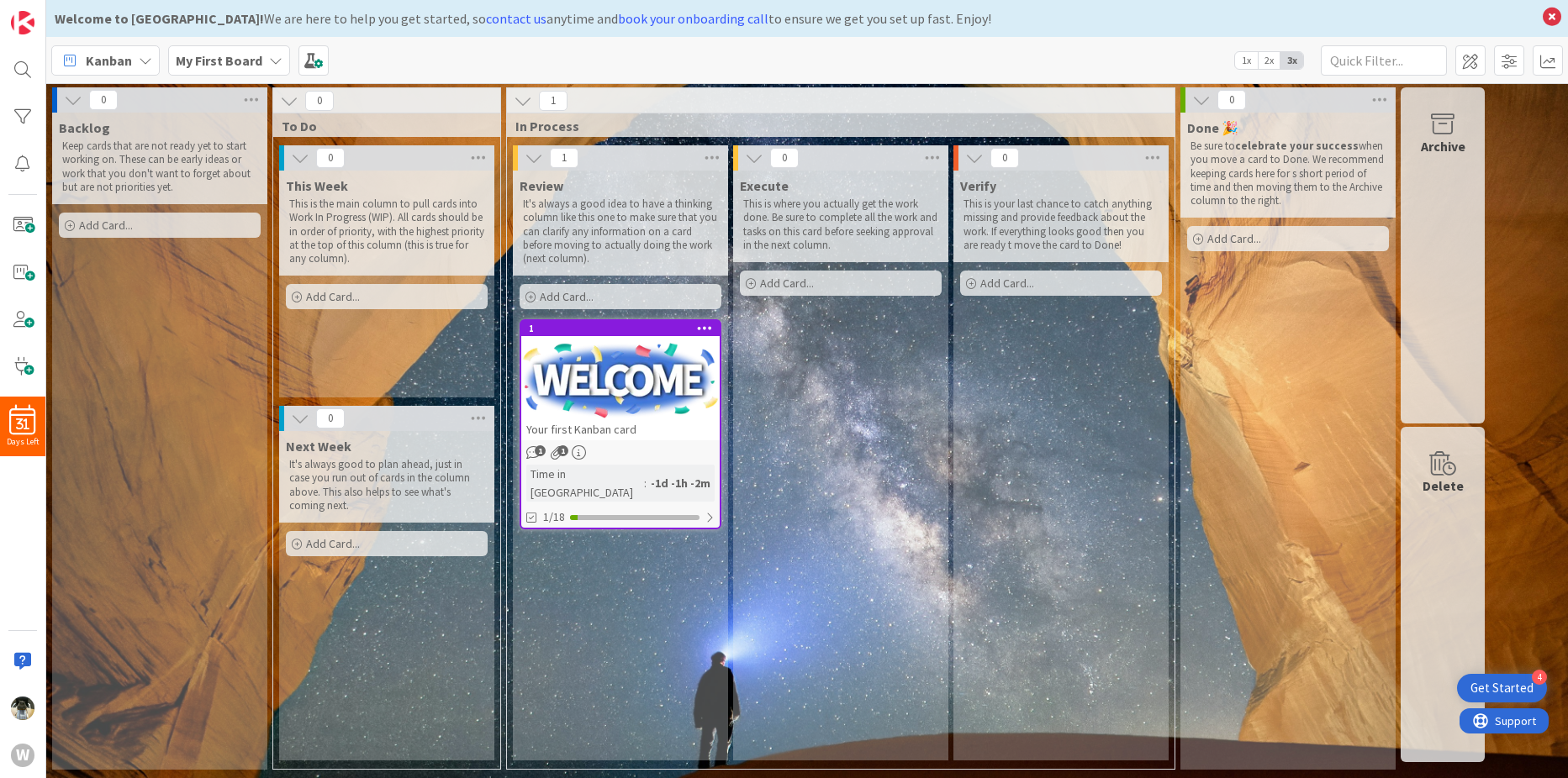
click at [832, 286] on div "Add Card..." at bounding box center [840, 282] width 202 height 25
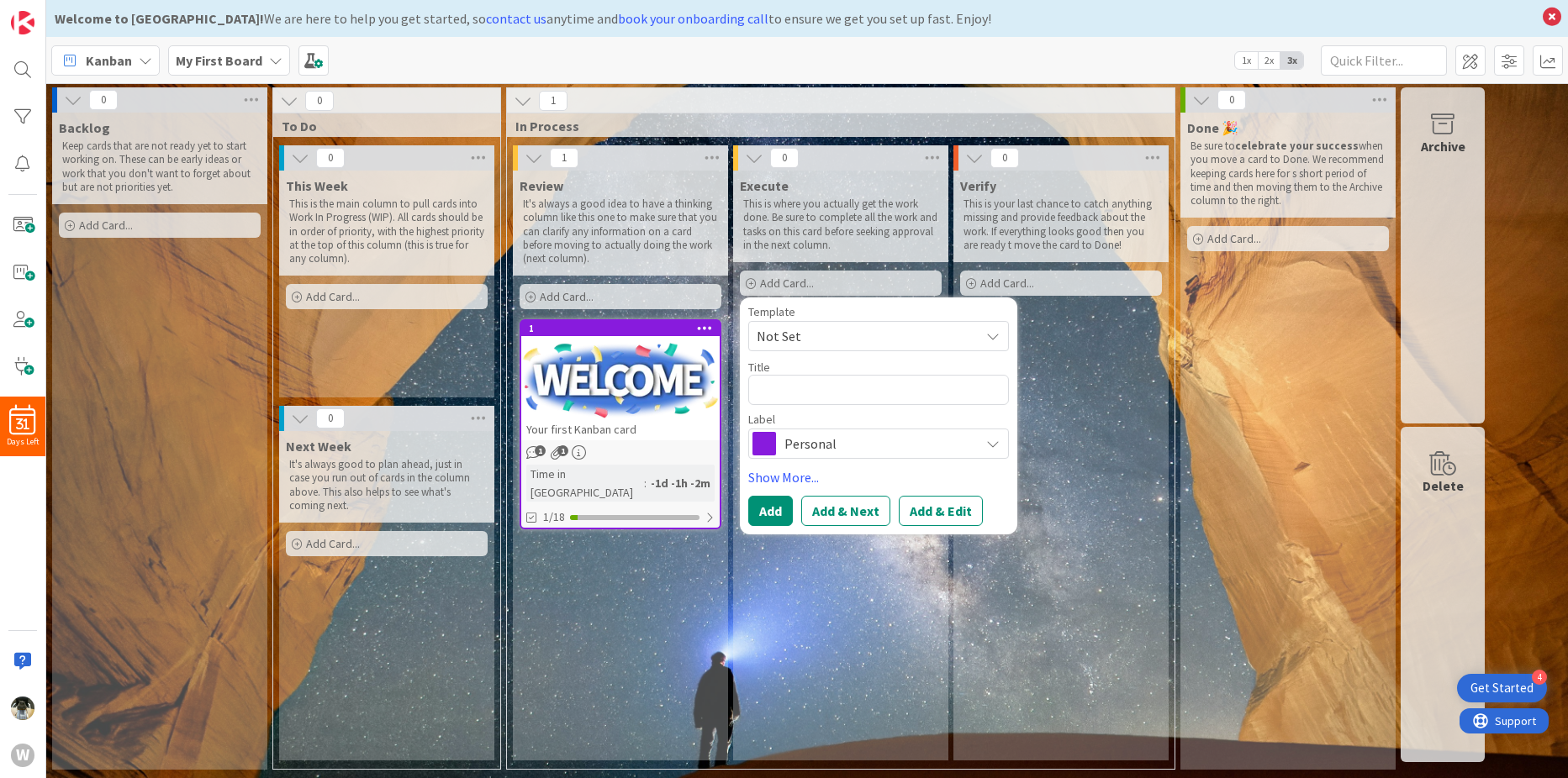
click at [1091, 376] on div "Verify This is your last chance to catch anything missing and provide feedback …" at bounding box center [1061, 465] width 215 height 590
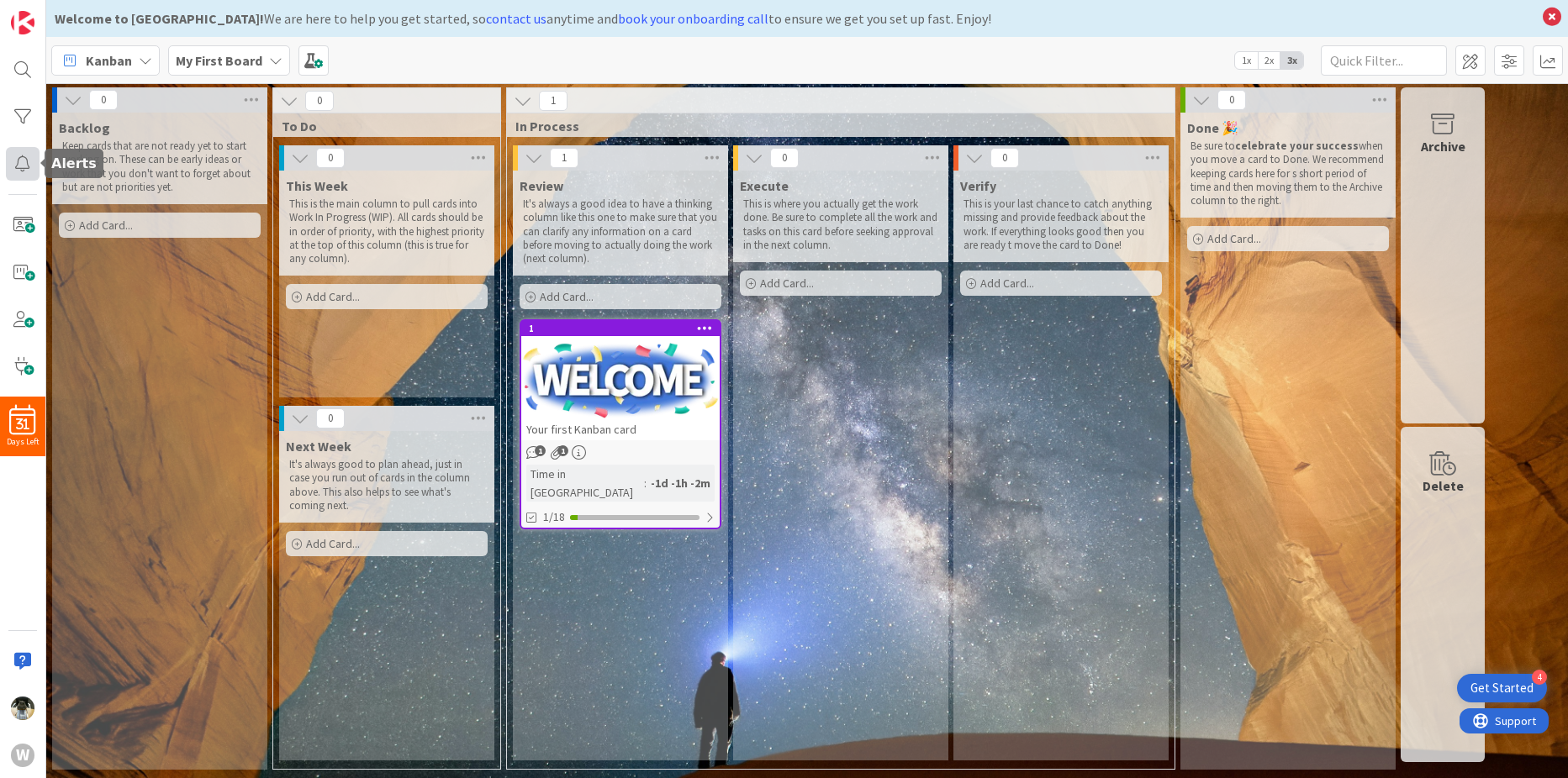
click at [9, 168] on div at bounding box center [23, 164] width 34 height 34
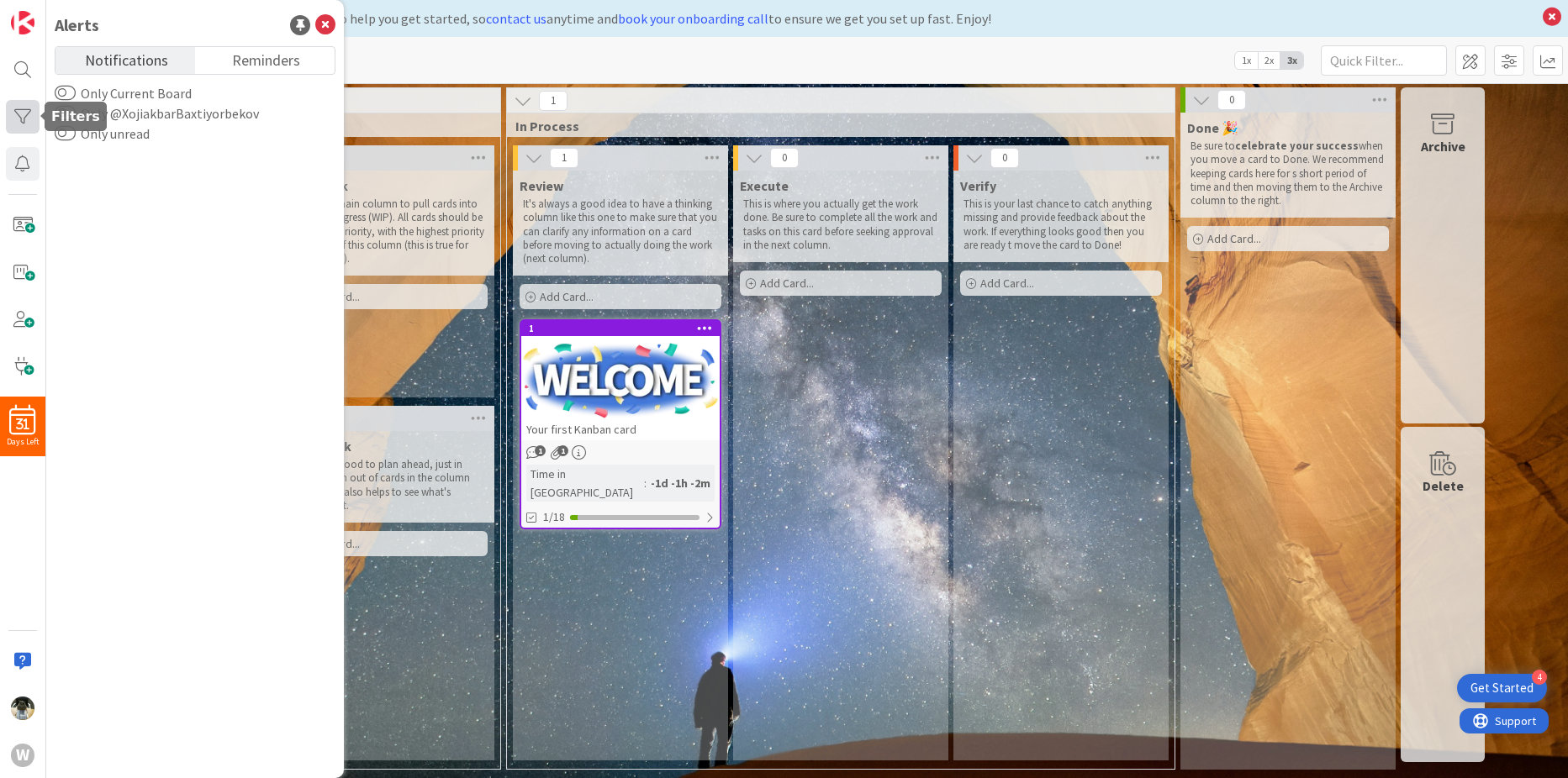
click at [23, 122] on div at bounding box center [23, 117] width 34 height 34
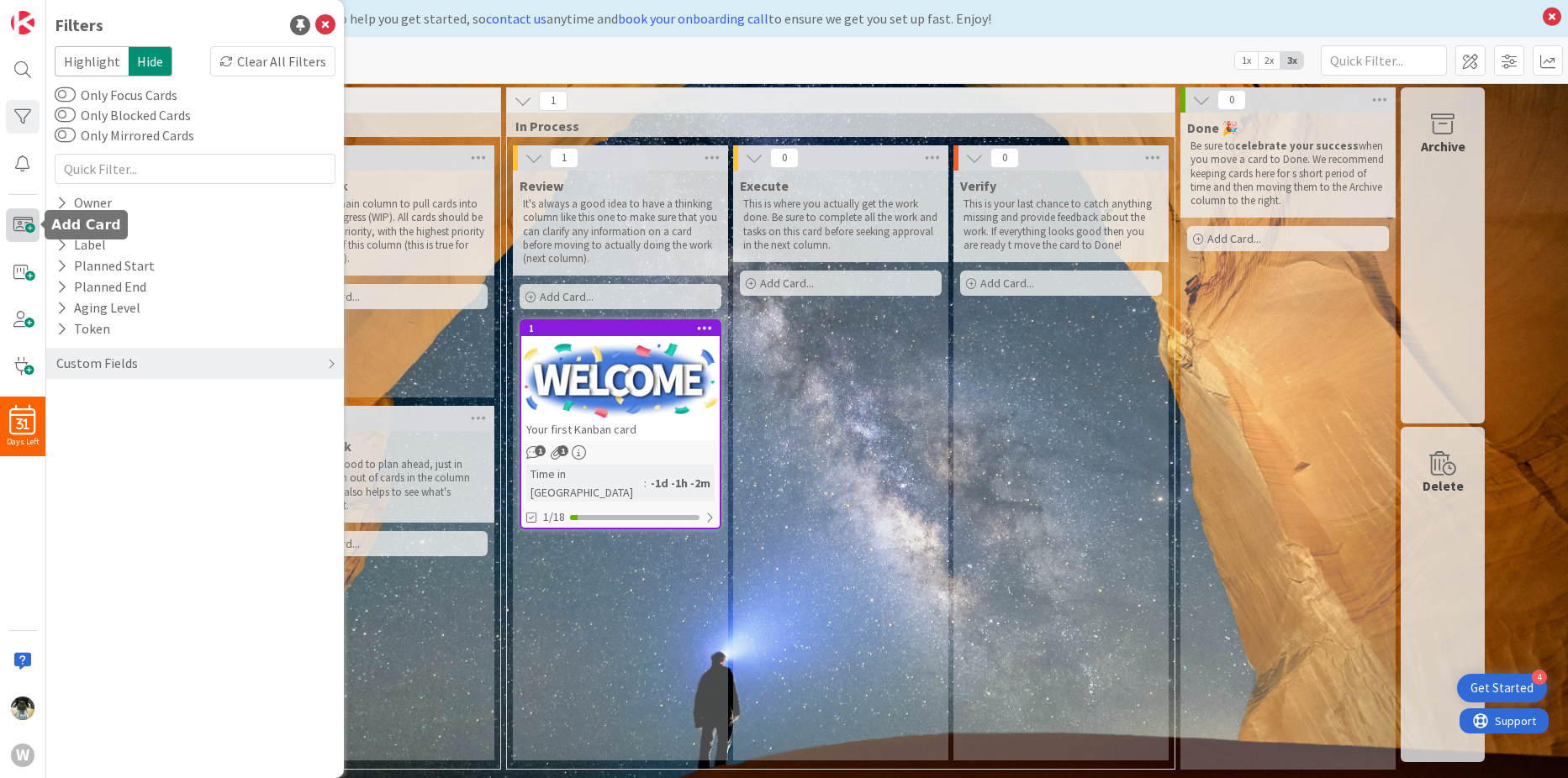
click at [28, 224] on span at bounding box center [23, 225] width 34 height 34
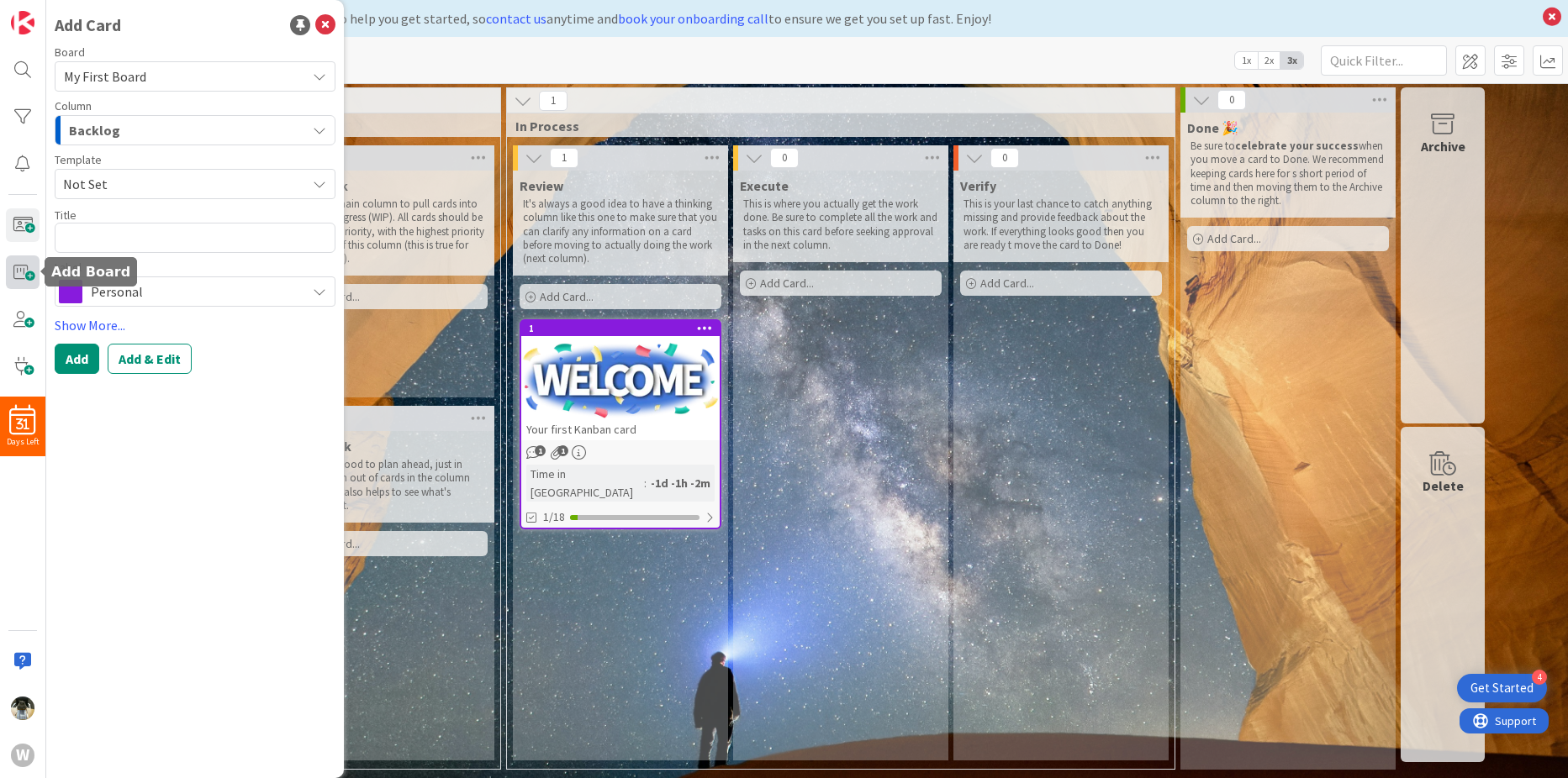
click at [26, 278] on span at bounding box center [23, 273] width 34 height 34
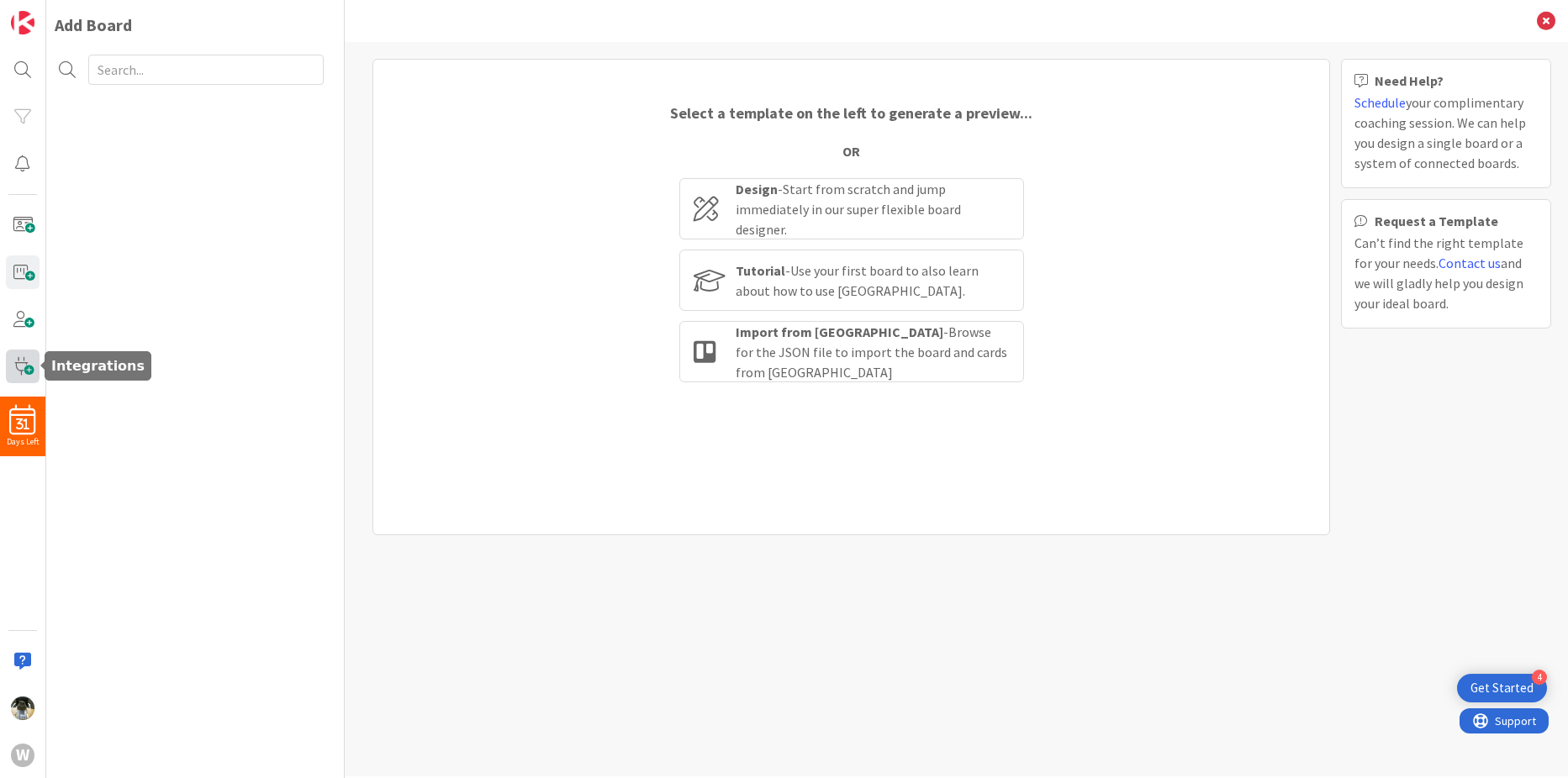
click at [19, 366] on span at bounding box center [23, 367] width 34 height 34
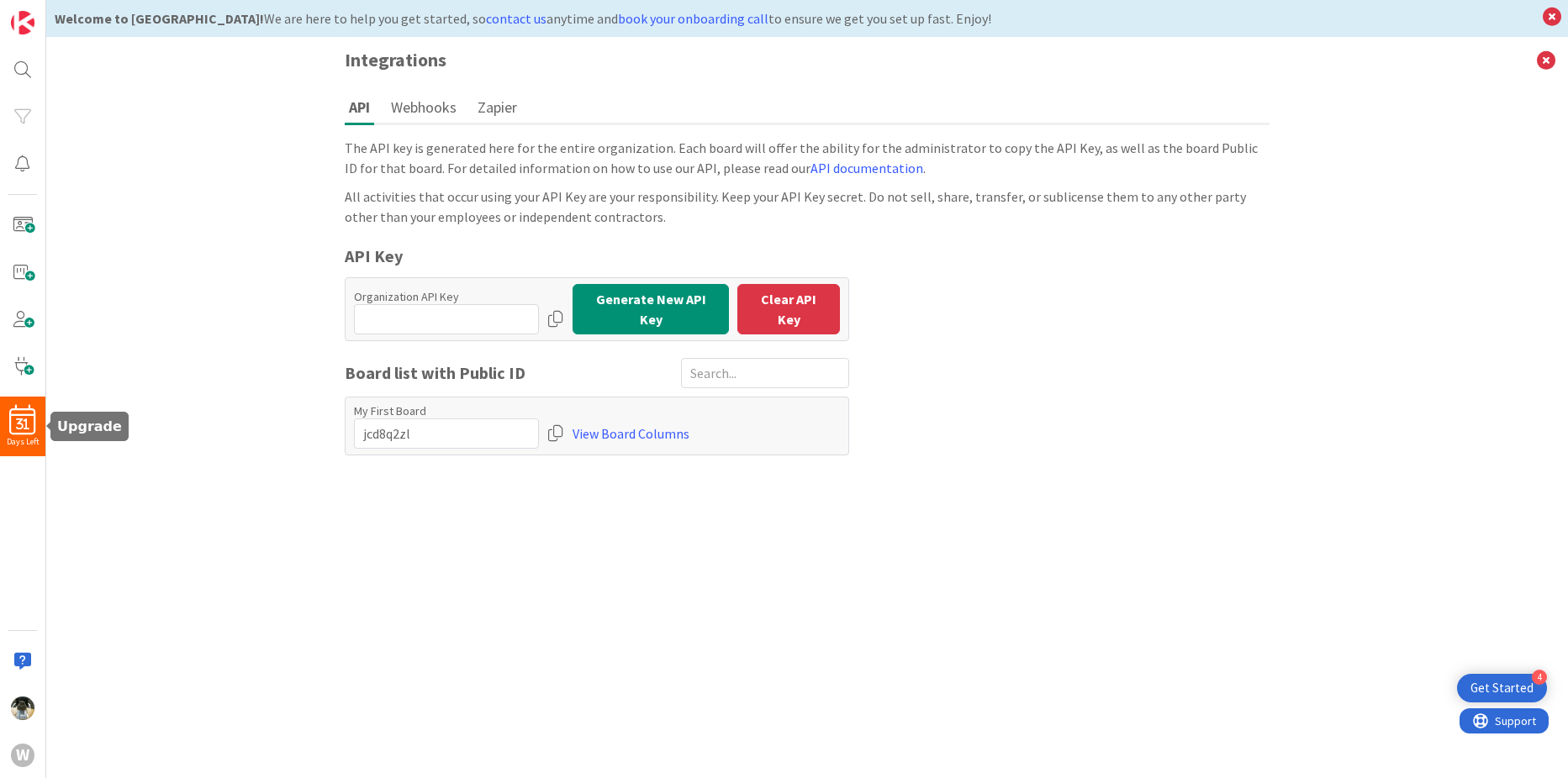
click at [12, 419] on div "31" at bounding box center [23, 420] width 46 height 31
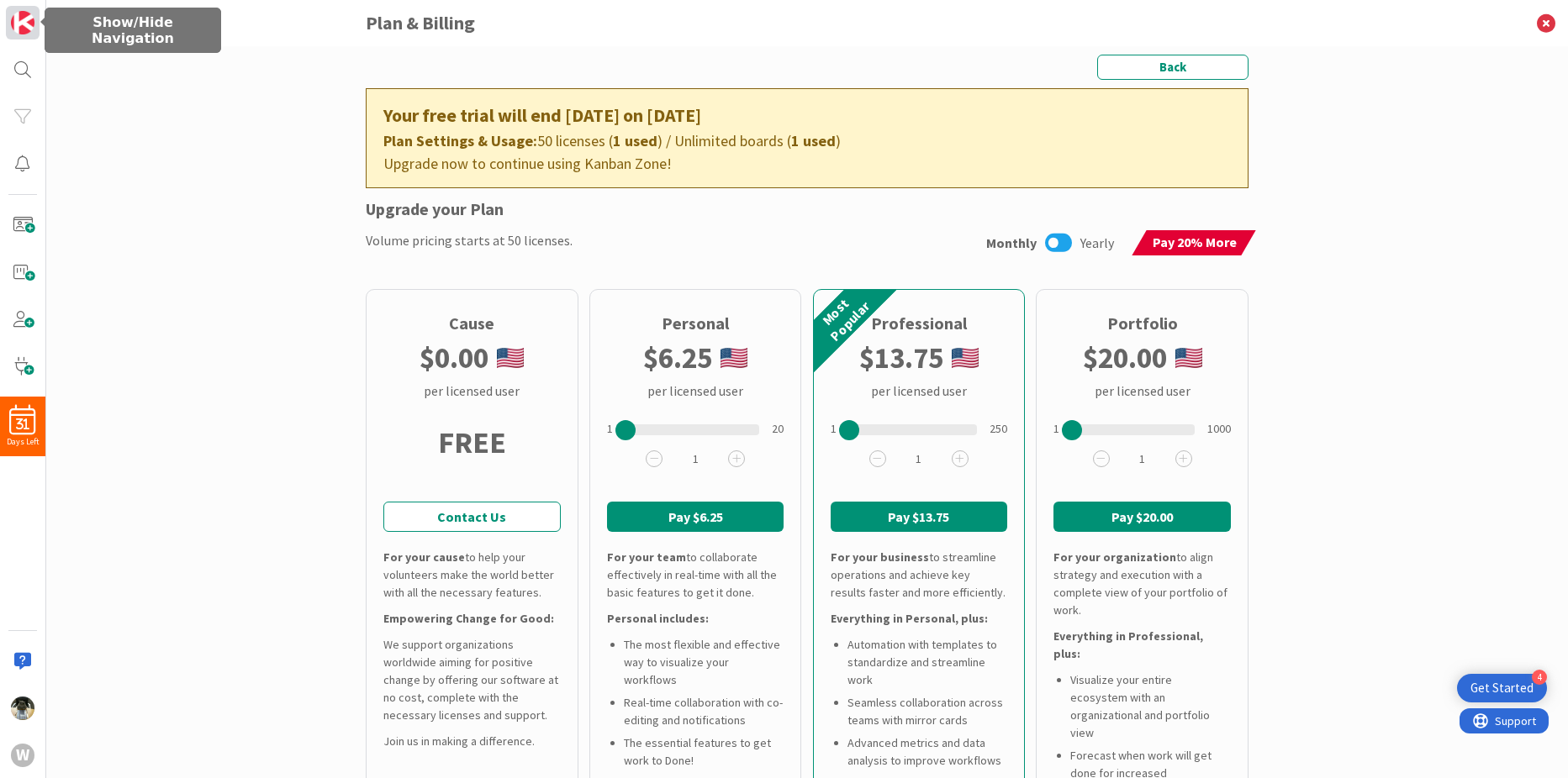
click at [23, 36] on link at bounding box center [23, 23] width 34 height 34
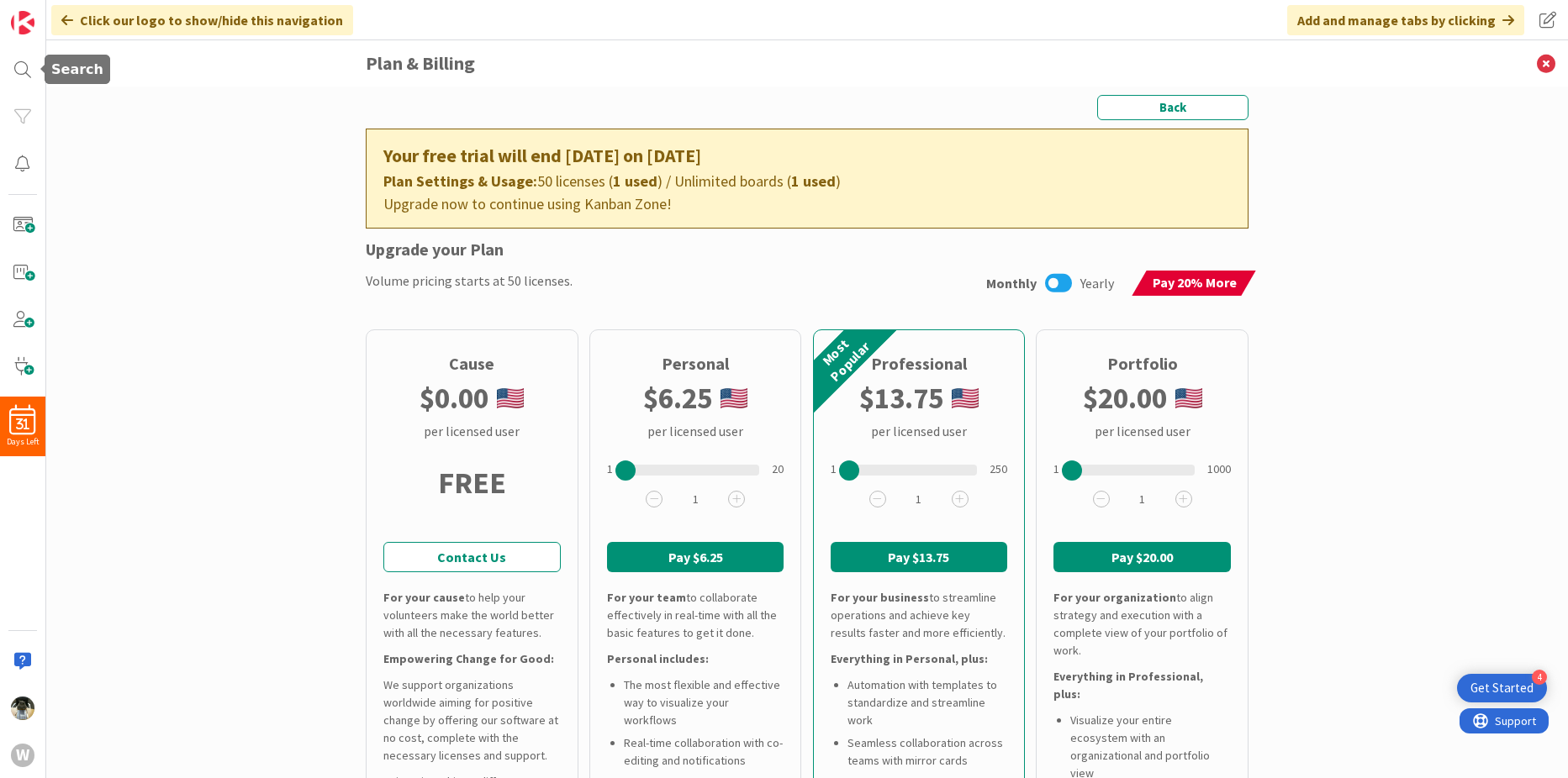
click at [31, 95] on div "31 Days Left W" at bounding box center [23, 389] width 47 height 778
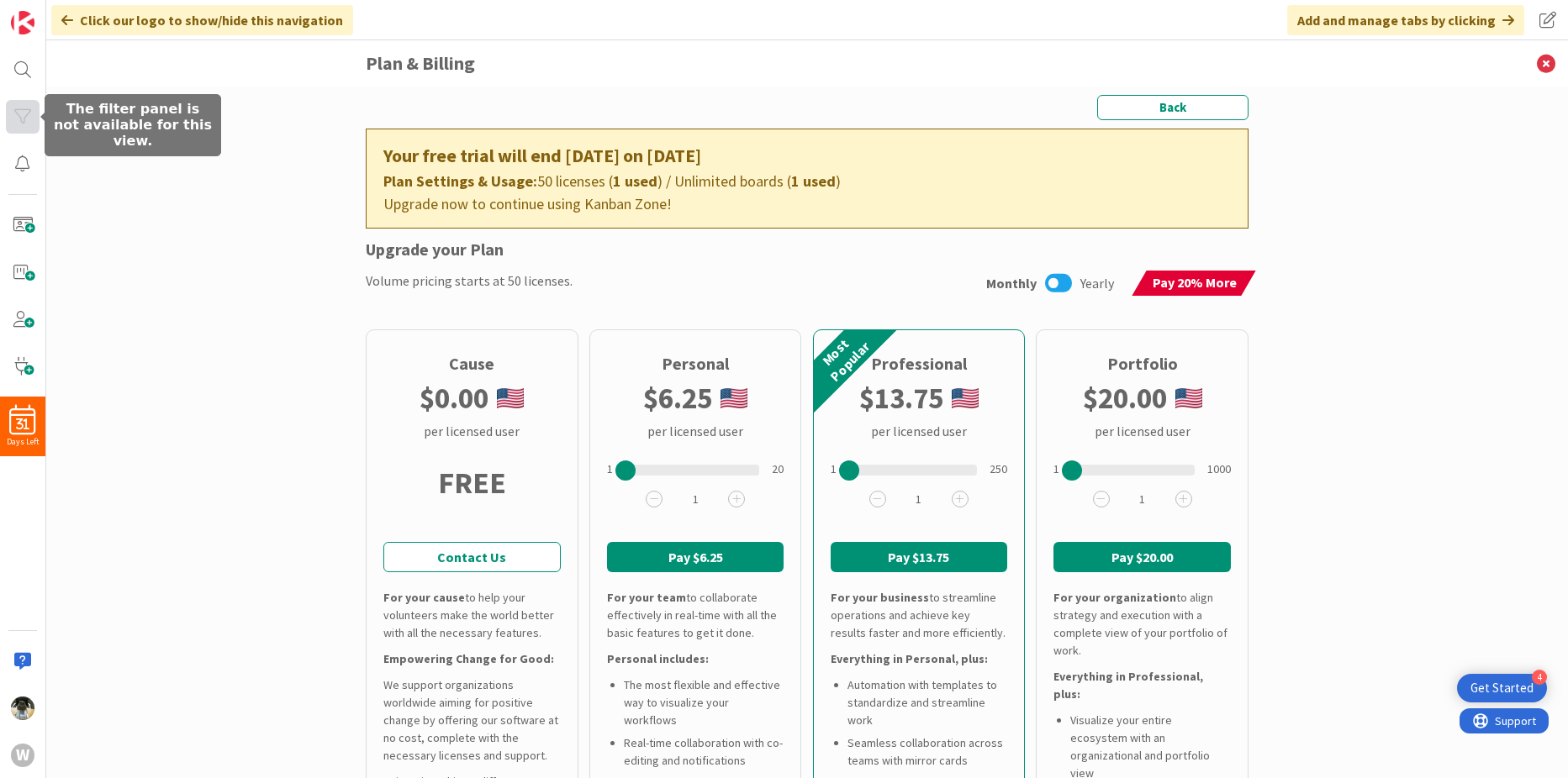
click at [25, 119] on div at bounding box center [23, 117] width 34 height 34
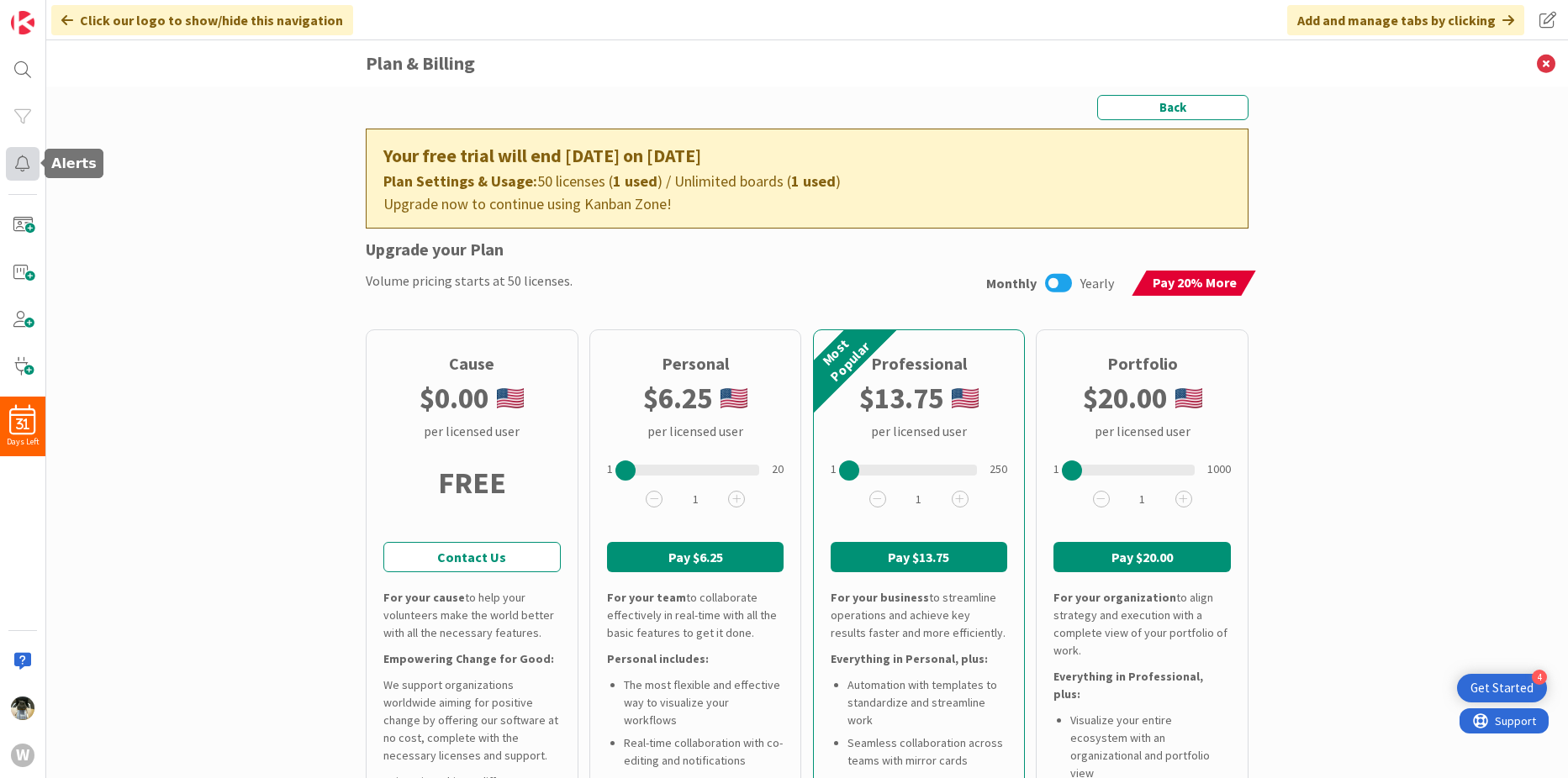
click at [25, 172] on div at bounding box center [23, 164] width 34 height 34
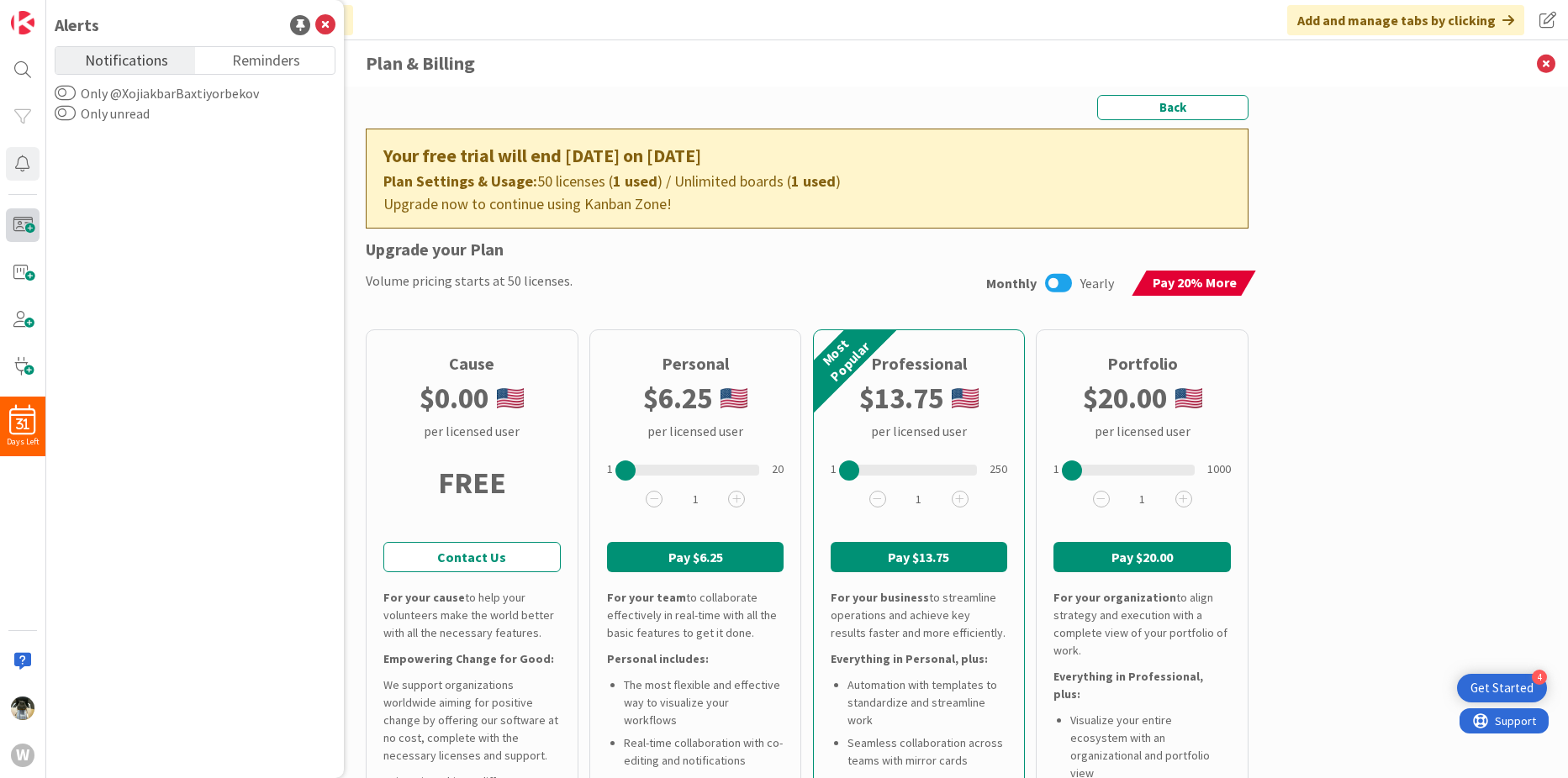
click at [24, 213] on span at bounding box center [23, 225] width 34 height 34
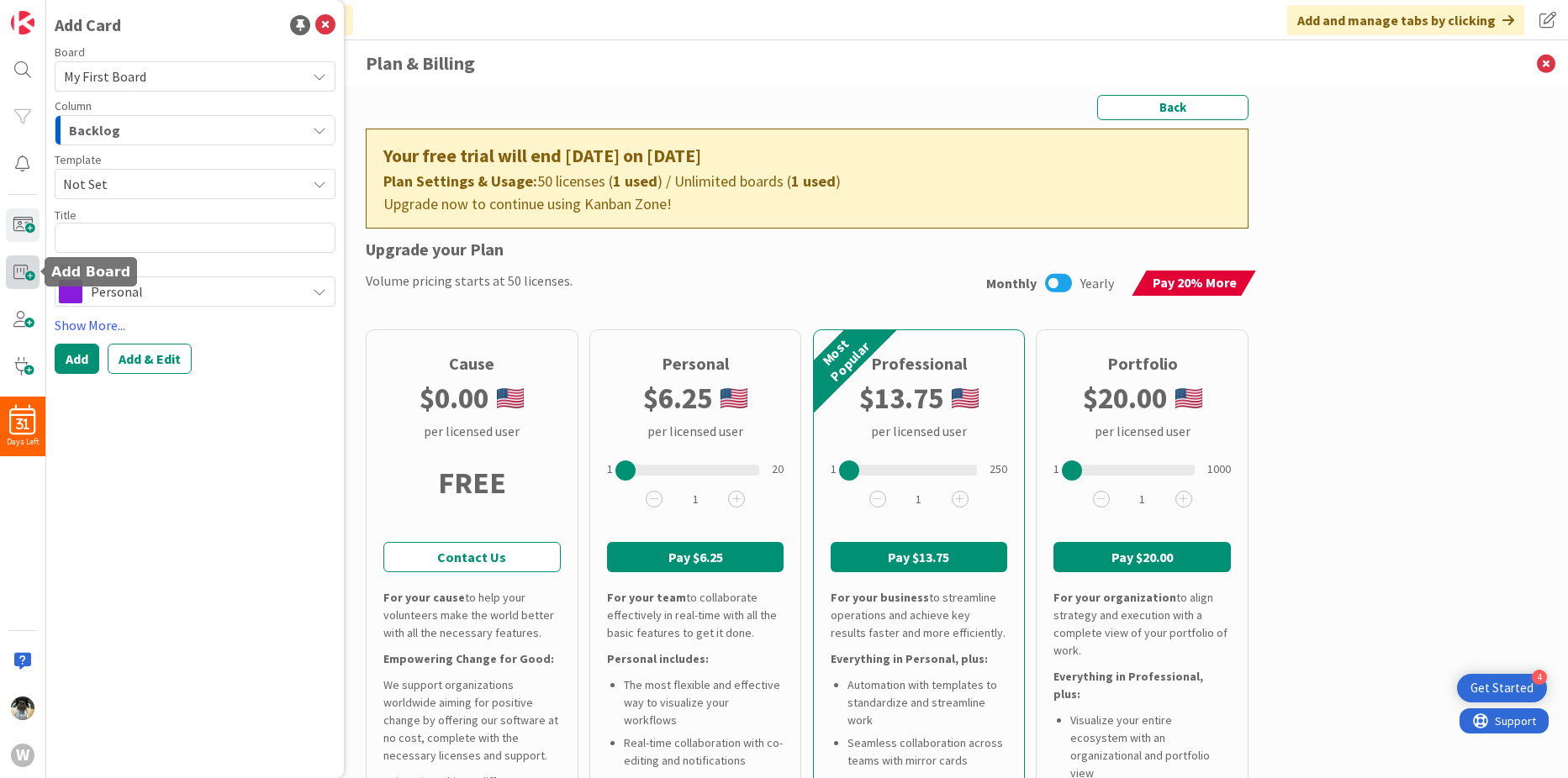
click at [25, 274] on span at bounding box center [23, 273] width 34 height 34
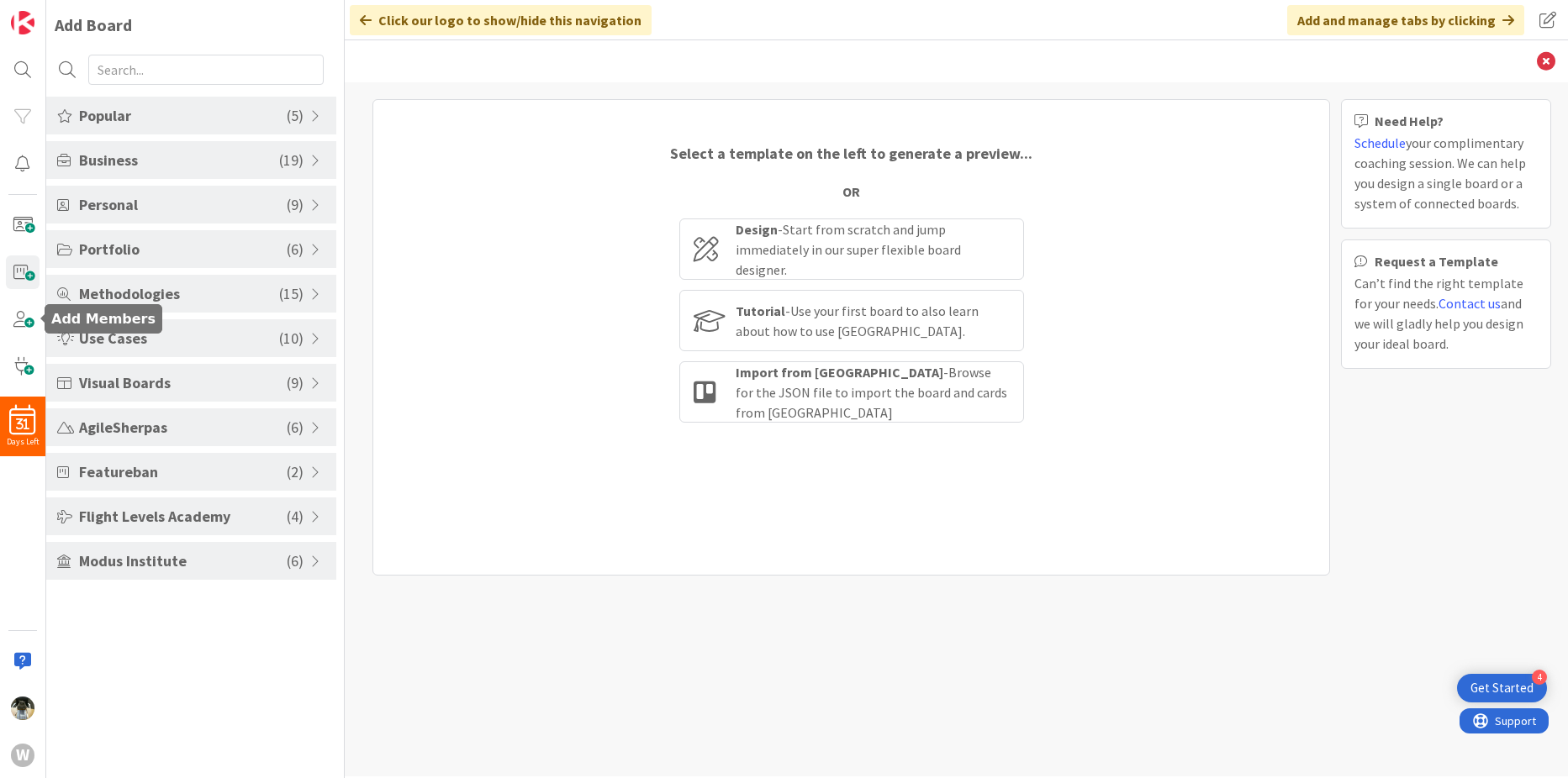
click at [15, 329] on span at bounding box center [23, 319] width 34 height 34
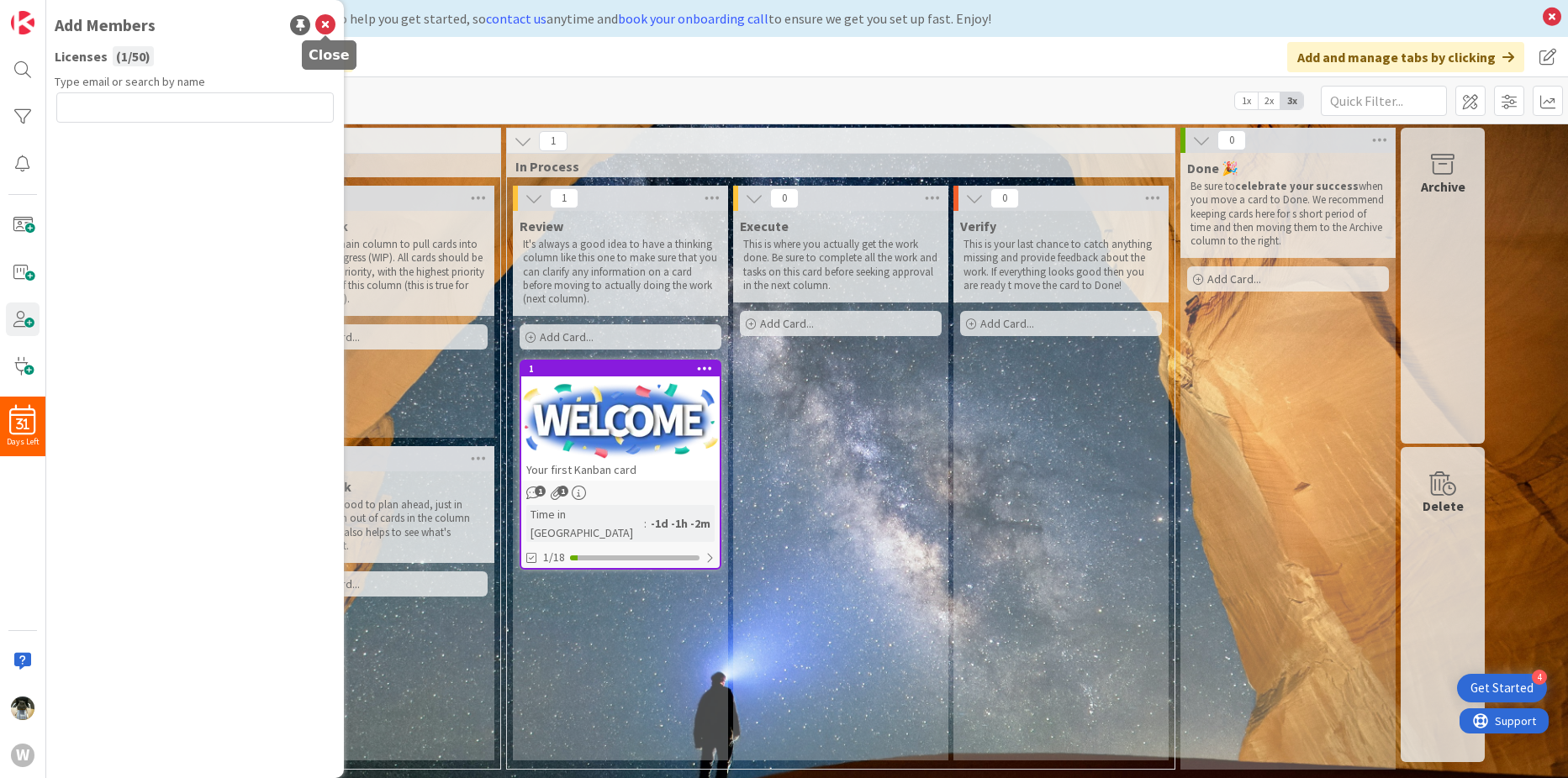
click at [329, 25] on icon at bounding box center [325, 25] width 20 height 20
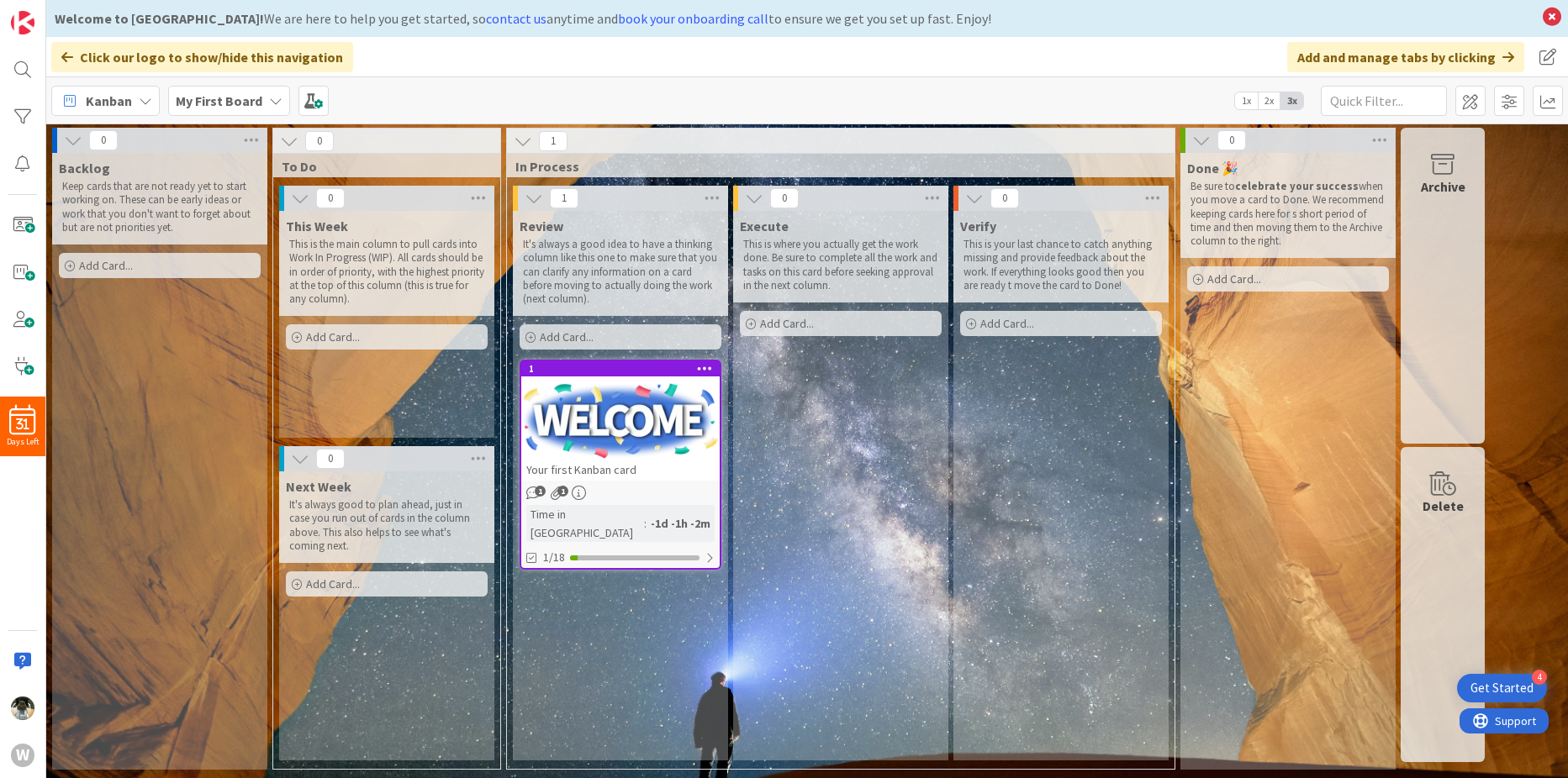
click at [236, 101] on b "My First Board" at bounding box center [218, 100] width 86 height 17
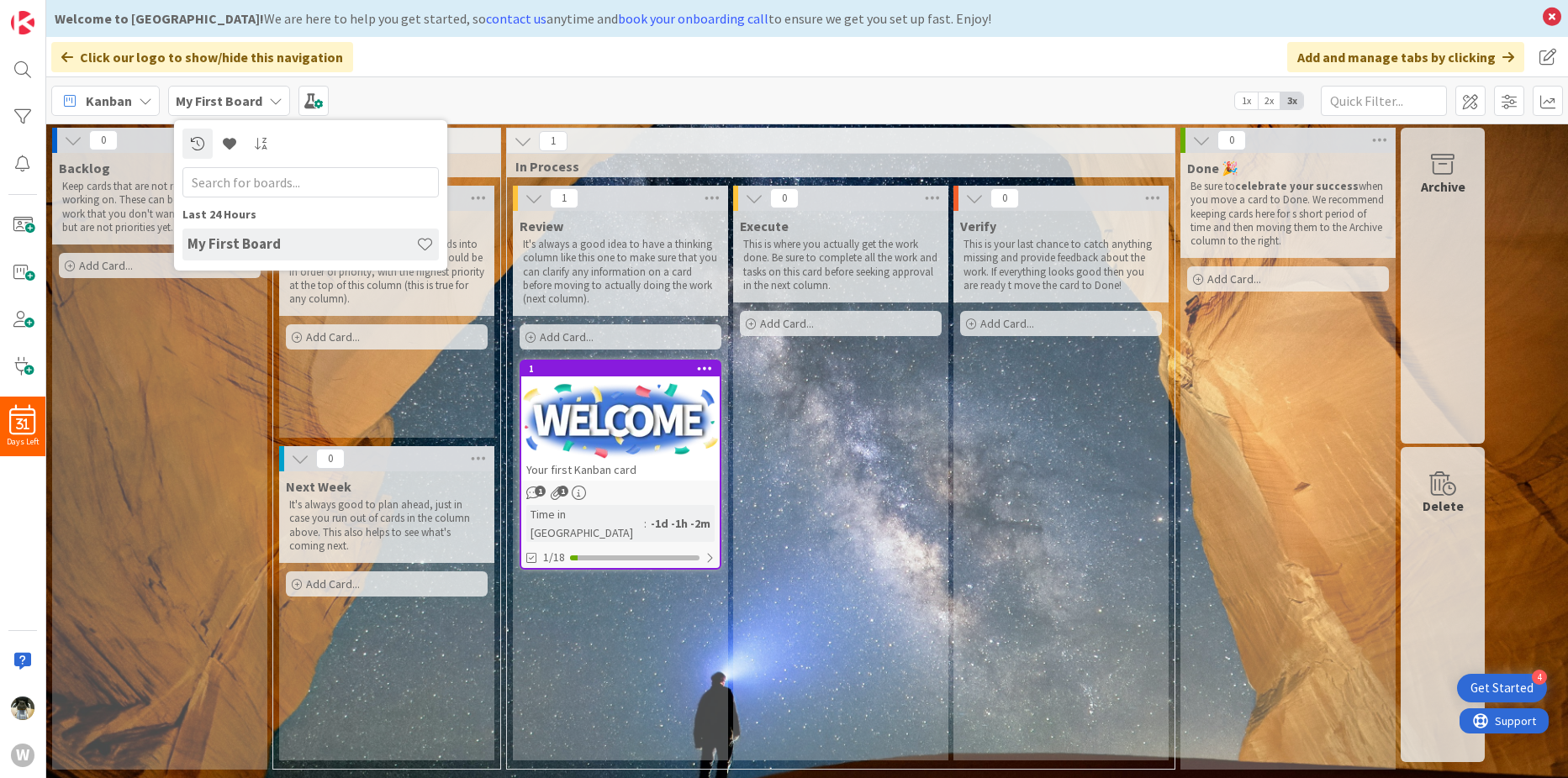
click at [125, 104] on span "Kanban" at bounding box center [109, 101] width 47 height 20
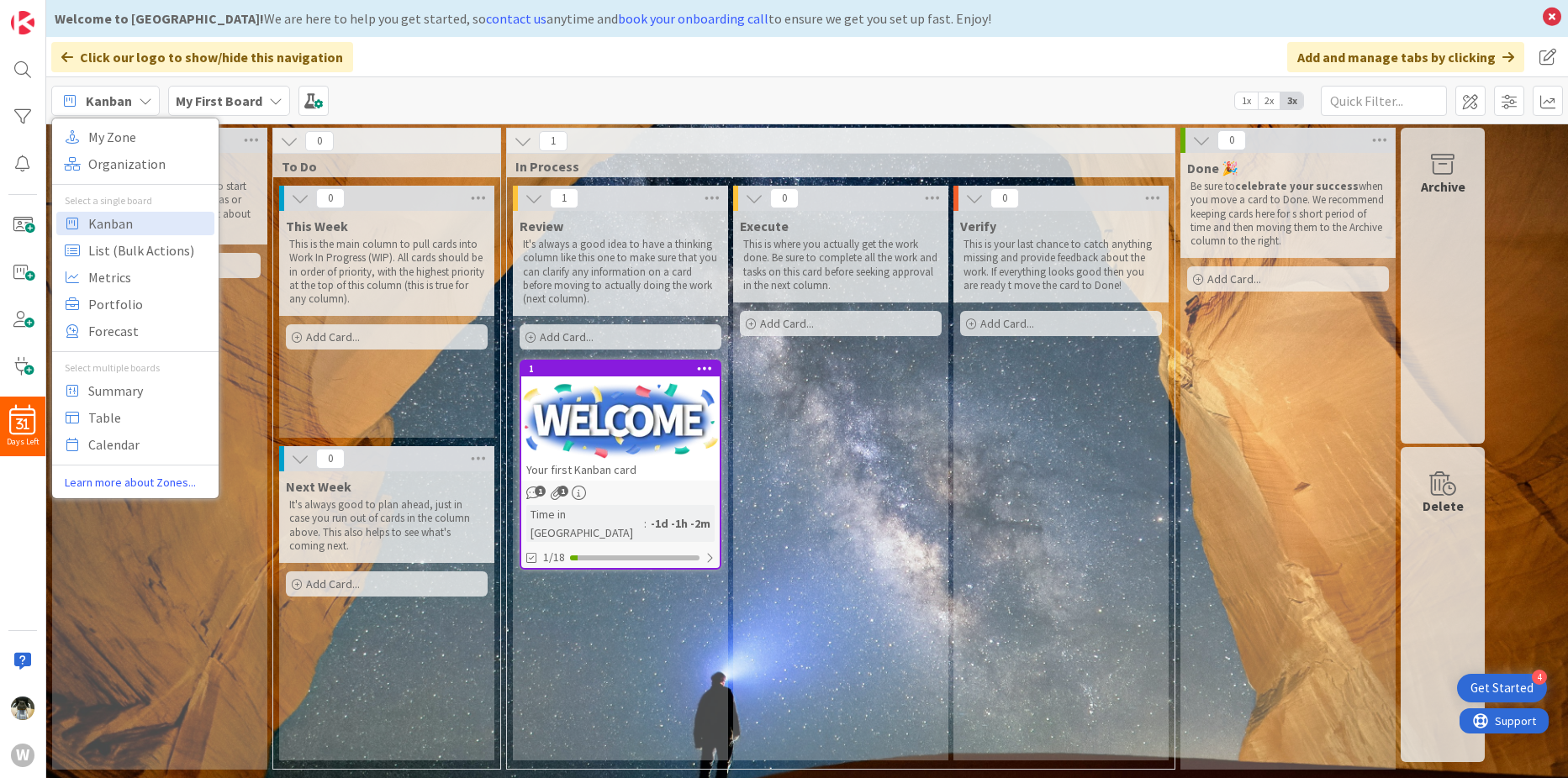
click at [913, 532] on div "Execute This is where you actually get the work done. Be sure to complete all t…" at bounding box center [840, 486] width 215 height 550
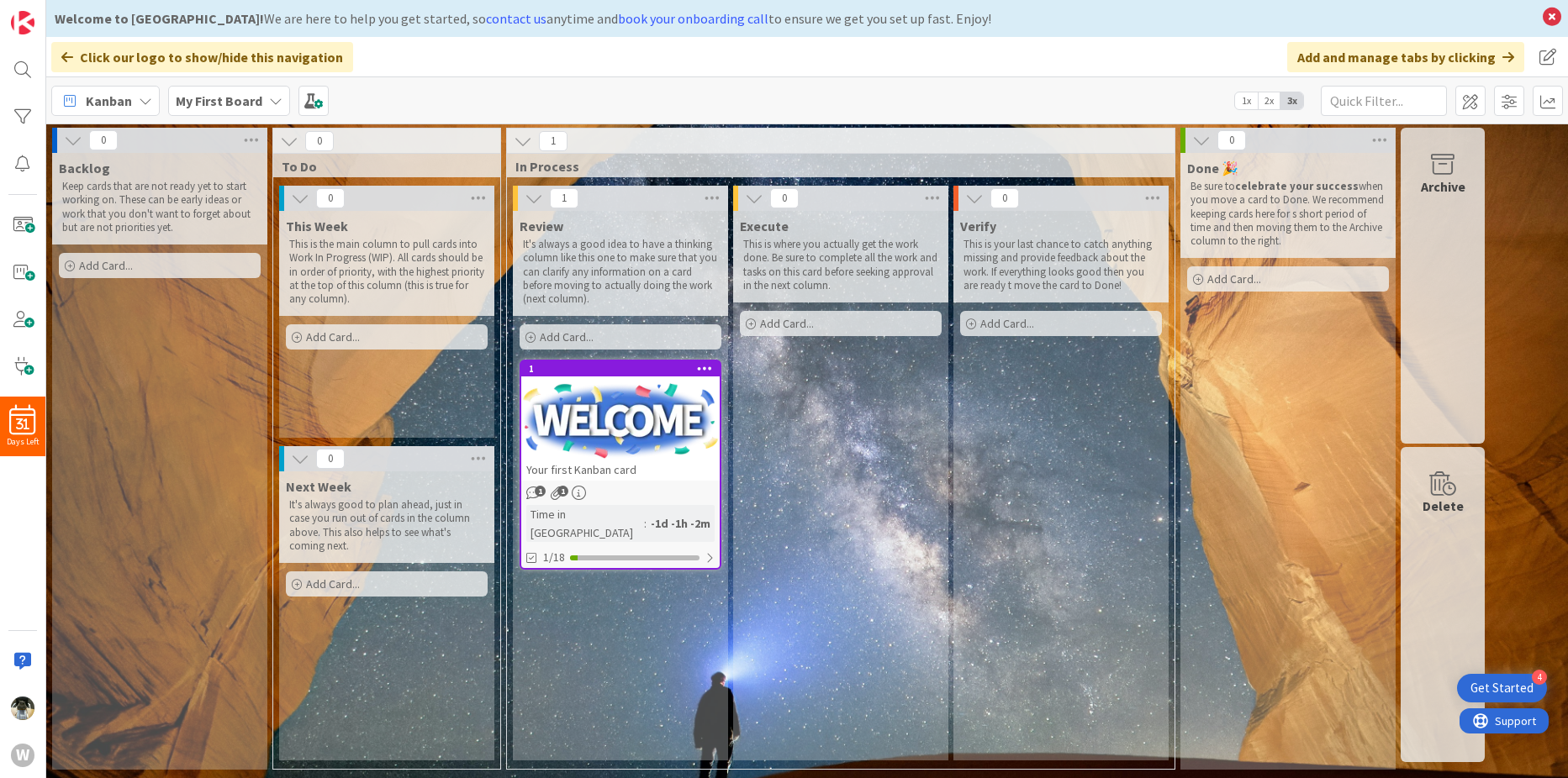
click at [304, 199] on icon at bounding box center [299, 198] width 19 height 19
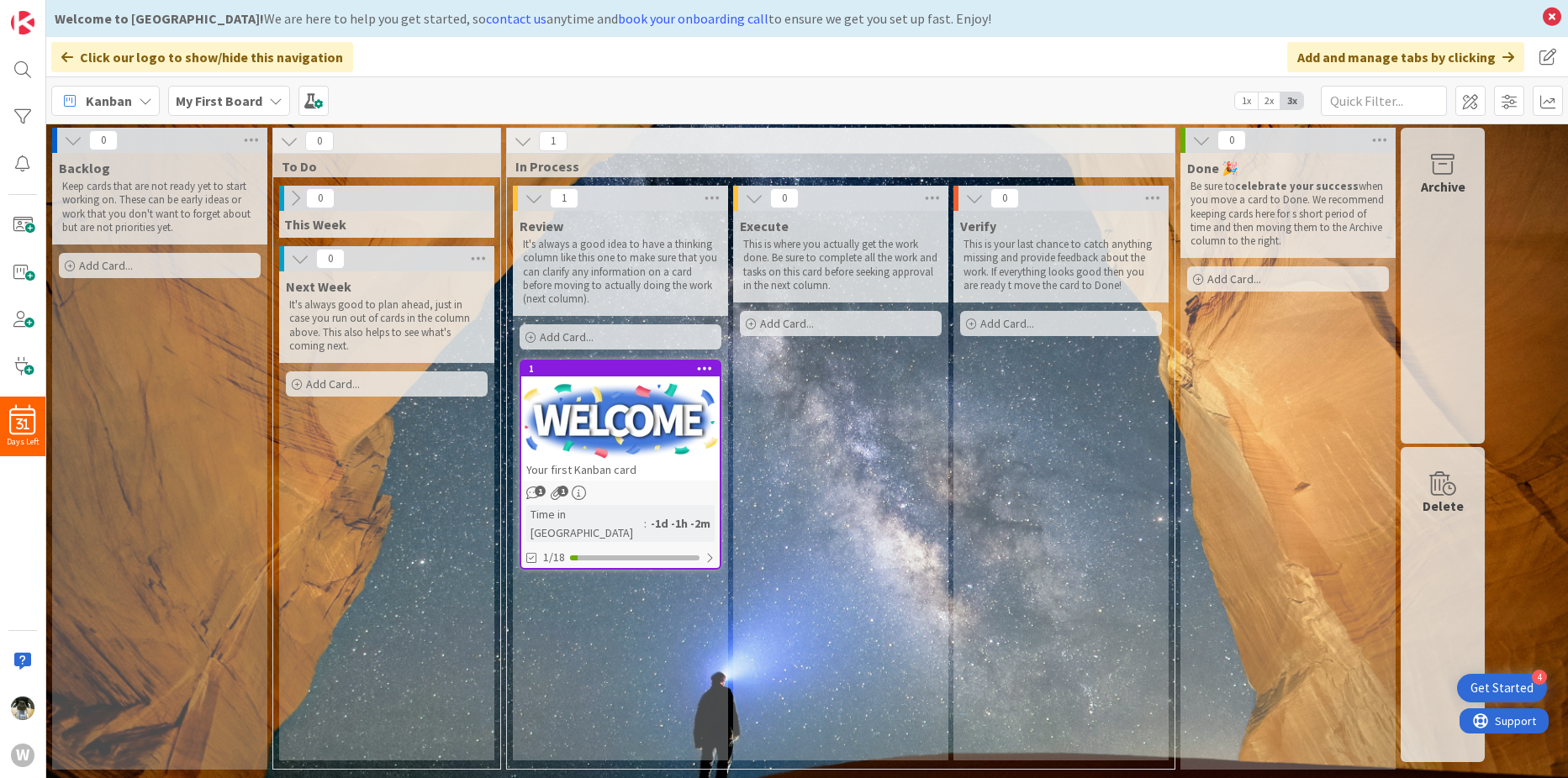
click at [331, 220] on span "This Week" at bounding box center [315, 224] width 62 height 17
click at [496, 198] on div "0 This Week This is the main column to pull cards into Work In Progress (WIP). …" at bounding box center [387, 215] width 220 height 60
click at [288, 199] on icon at bounding box center [294, 198] width 19 height 19
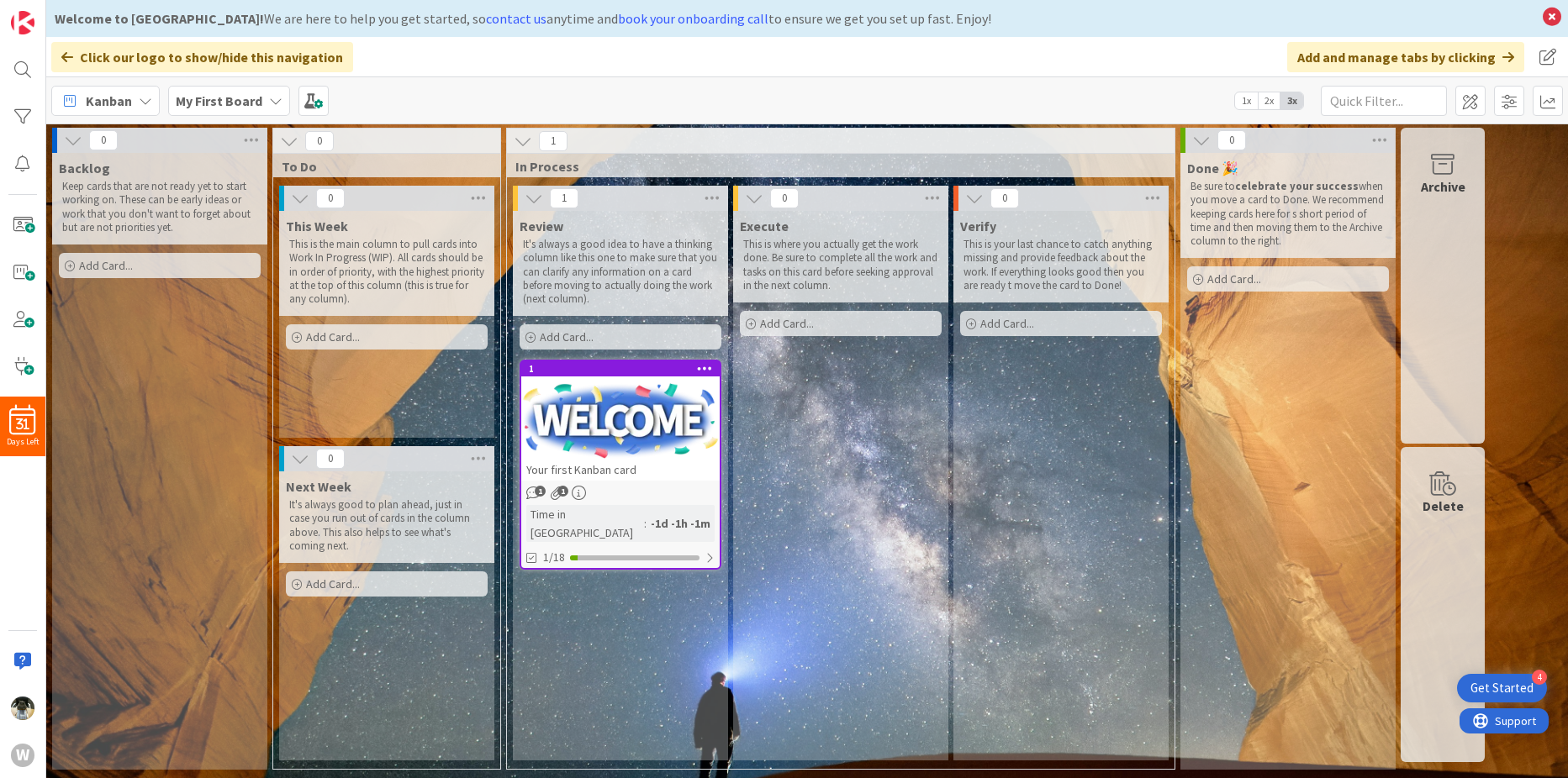
click at [337, 334] on span "Add Card..." at bounding box center [333, 336] width 54 height 15
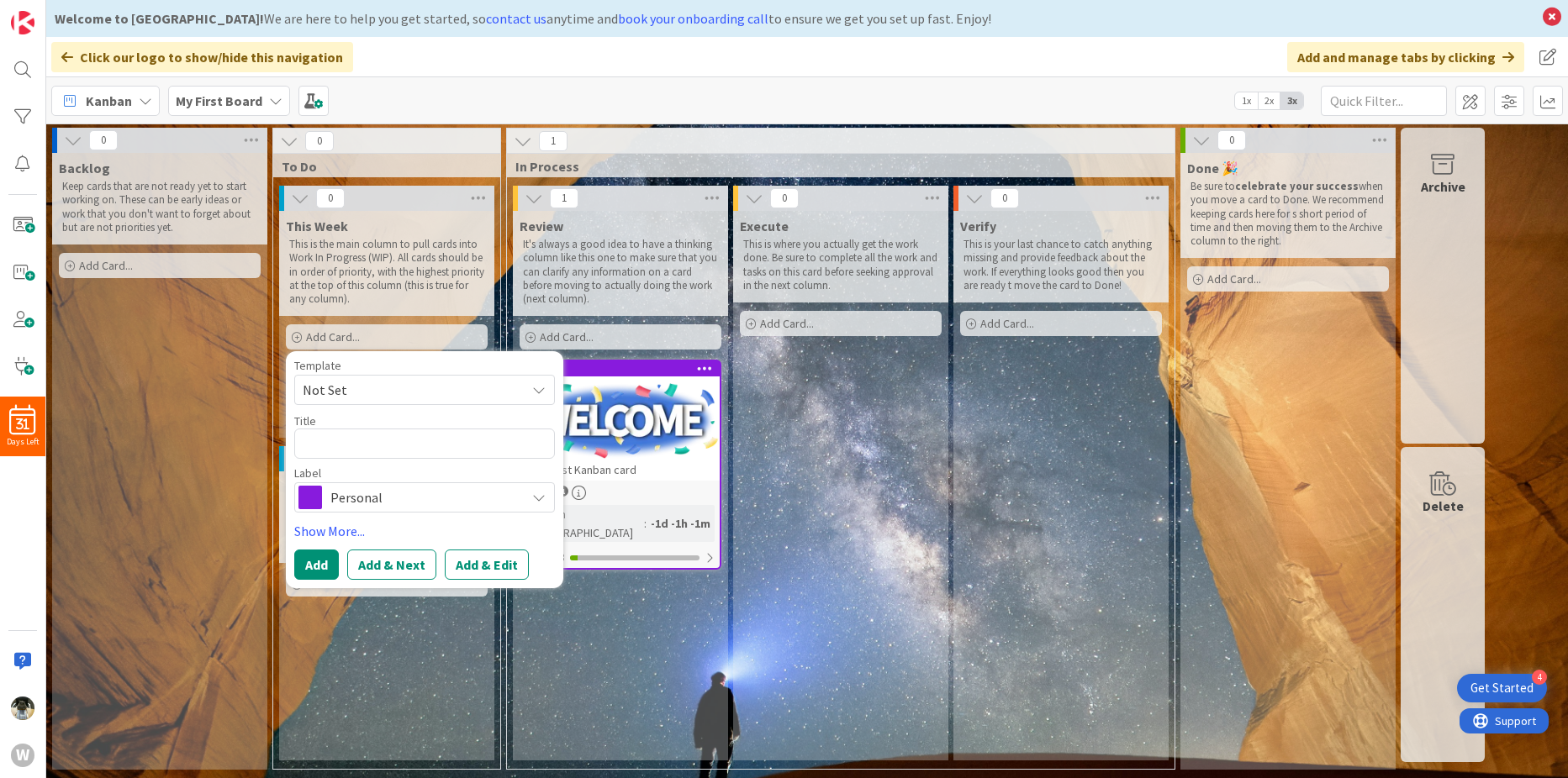
click at [832, 520] on div "Execute This is where you actually get the work done. Be sure to complete all t…" at bounding box center [840, 486] width 215 height 550
